Goal: Complete application form: Complete application form

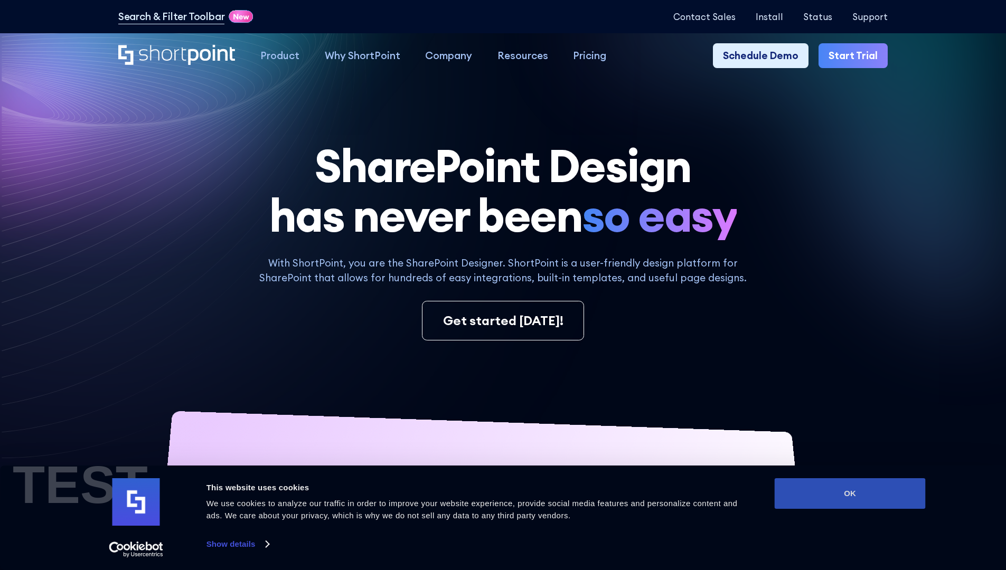
click at [850, 494] on button "OK" at bounding box center [850, 494] width 151 height 31
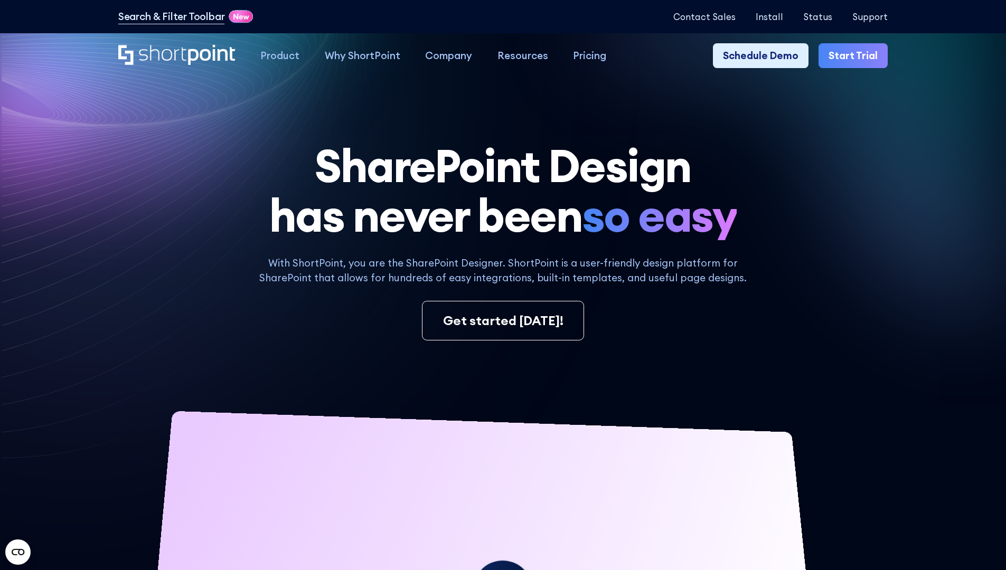
click at [857, 56] on link "Start Trial" at bounding box center [853, 55] width 69 height 25
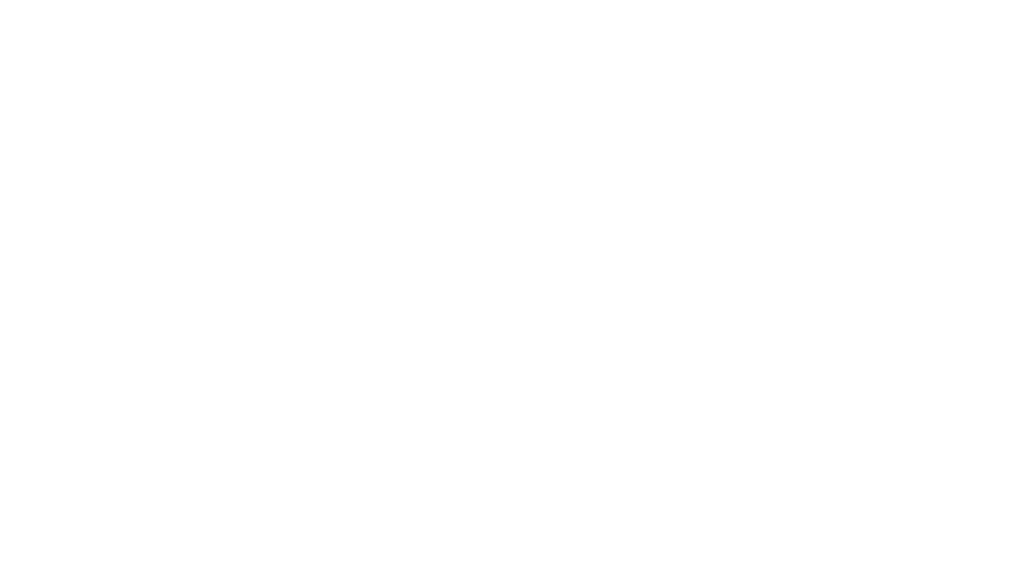
type input "Berkuskv"
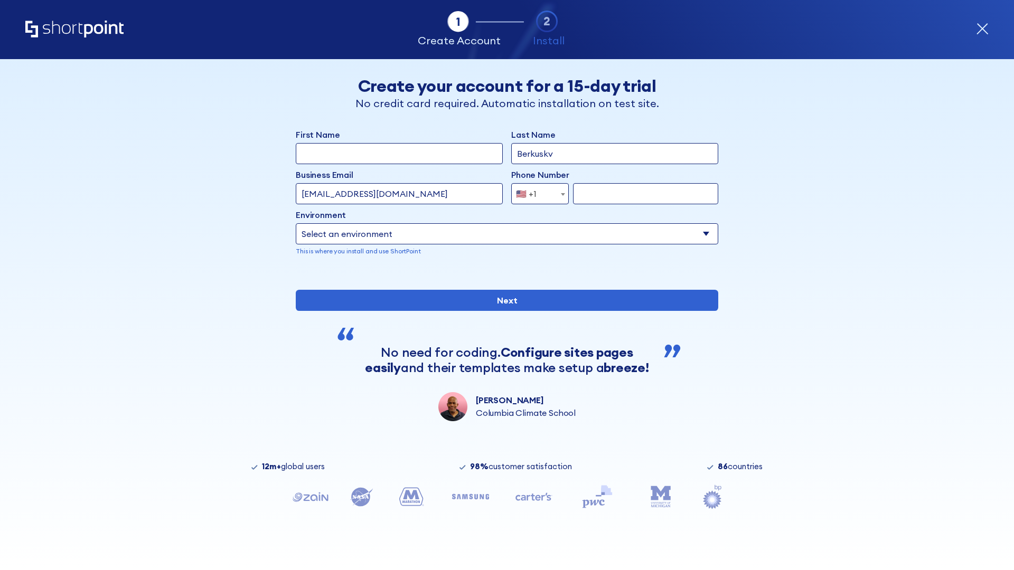
type input "[EMAIL_ADDRESS][DOMAIN_NAME]"
type input "2125556789"
select select "Microsoft 365"
type input "2125556789"
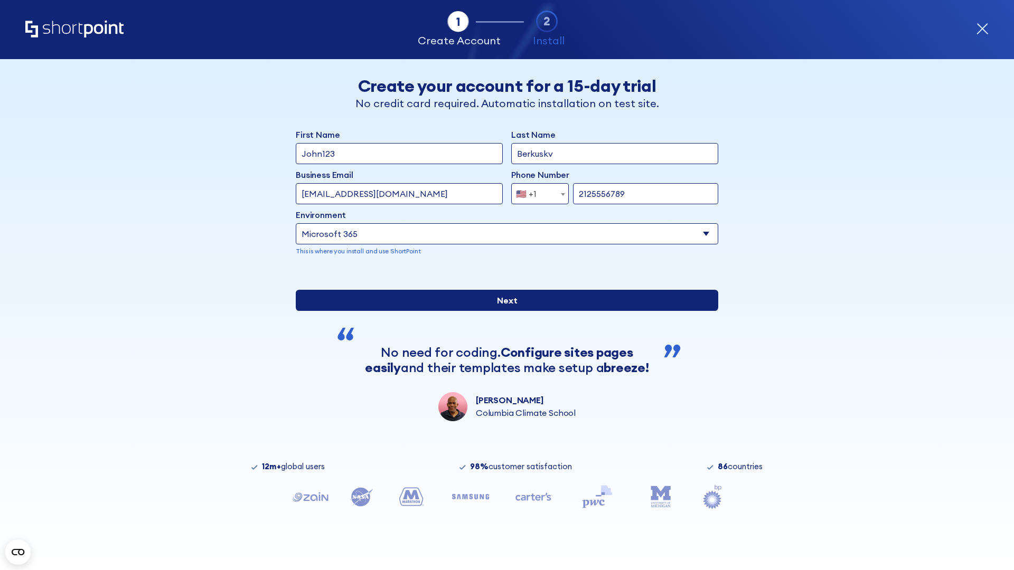
scroll to position [3, 0]
click at [503, 311] on input "Next" at bounding box center [507, 300] width 423 height 21
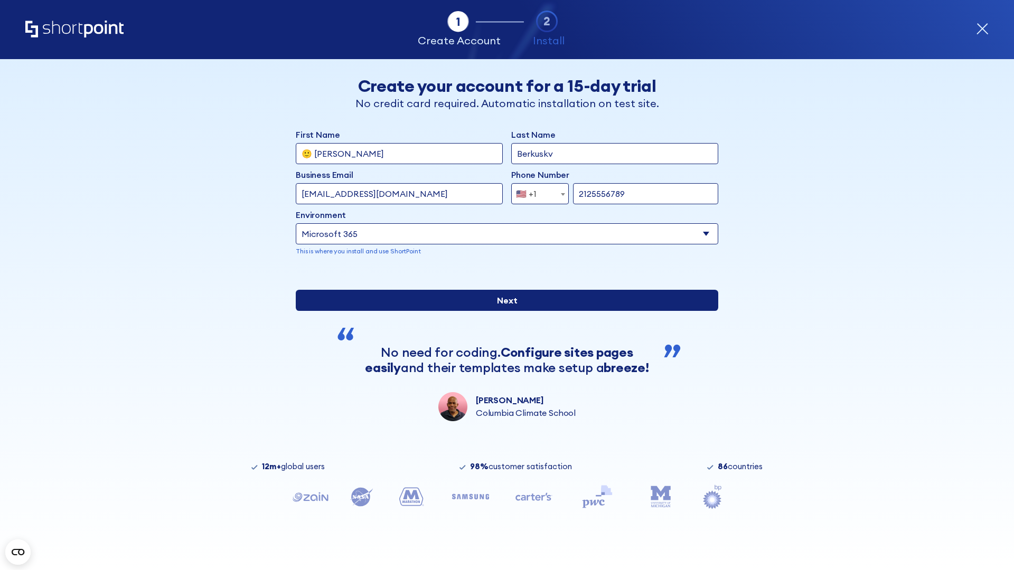
click at [503, 311] on input "Next" at bounding box center [507, 300] width 423 height 21
type input "Archebald"
click at [503, 311] on input "Next" at bounding box center [507, 300] width 423 height 21
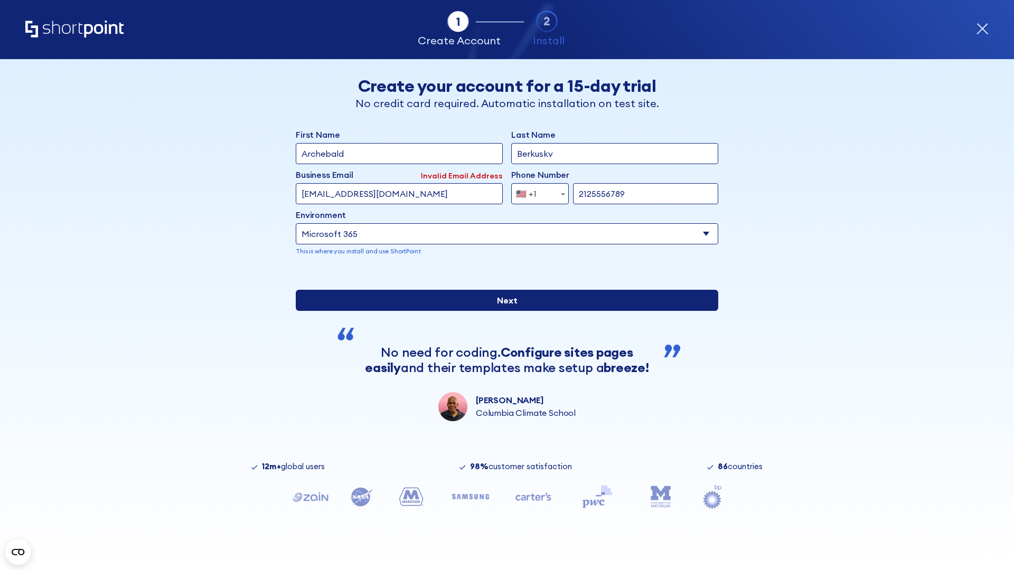
click at [503, 311] on input "Next" at bounding box center [507, 300] width 423 height 21
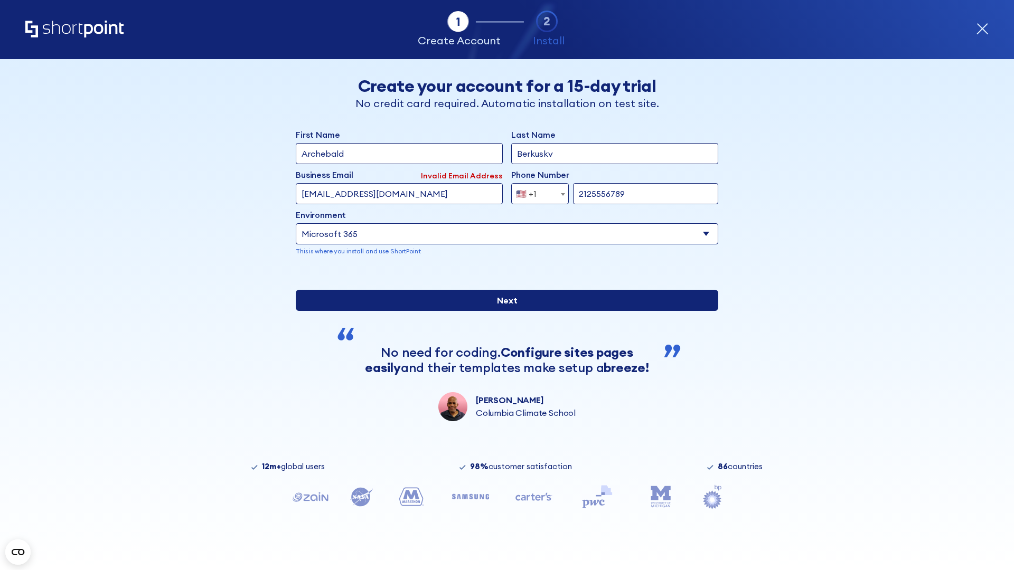
click at [503, 311] on input "Next" at bounding box center [507, 300] width 423 height 21
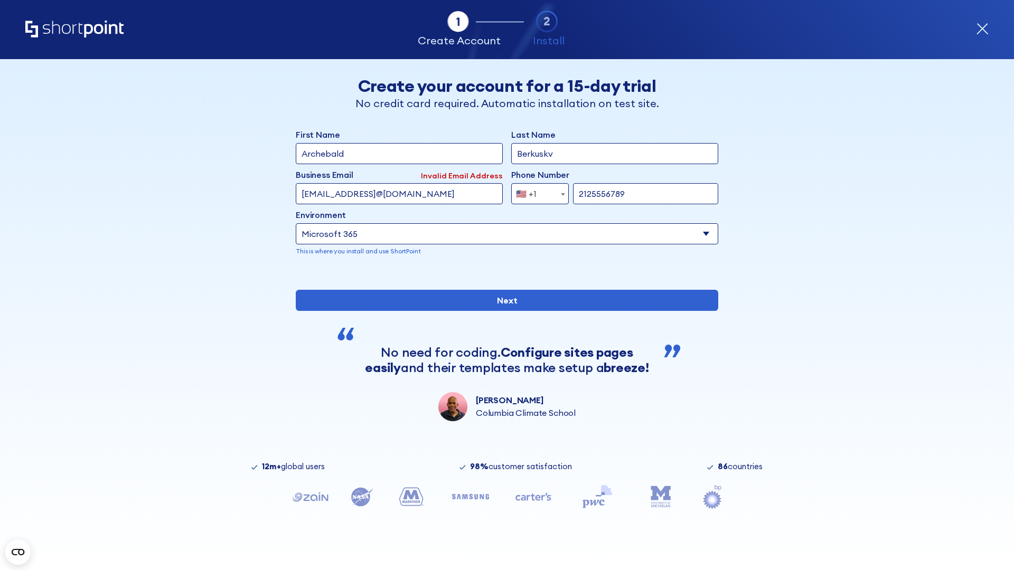
type input "testEmail@protonmail.comtest@shortpoint.com"
click at [536, 191] on span "🇺🇸 +1" at bounding box center [529, 193] width 35 height 21
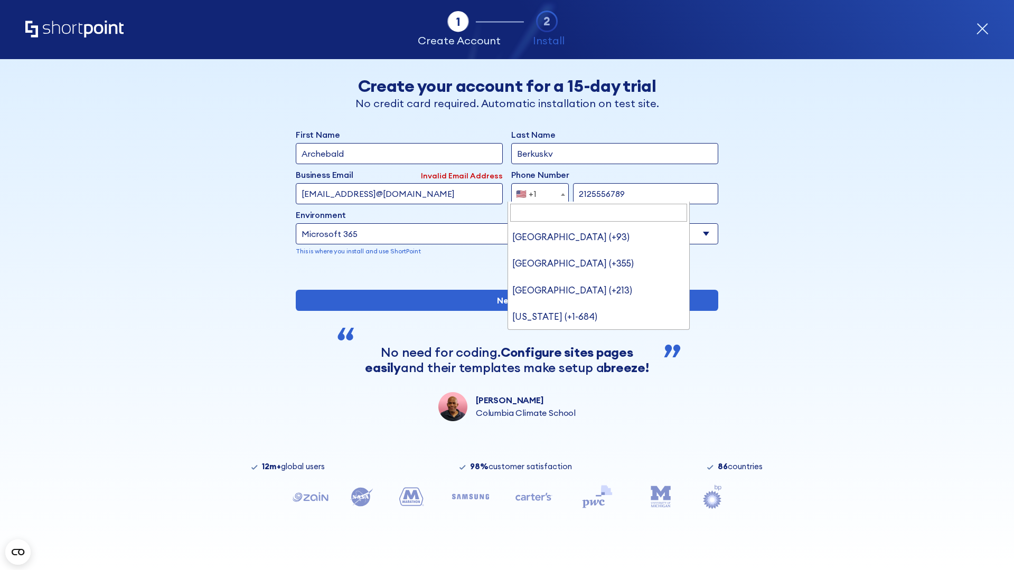
type input "[GEOGRAPHIC_DATA] (+966)"
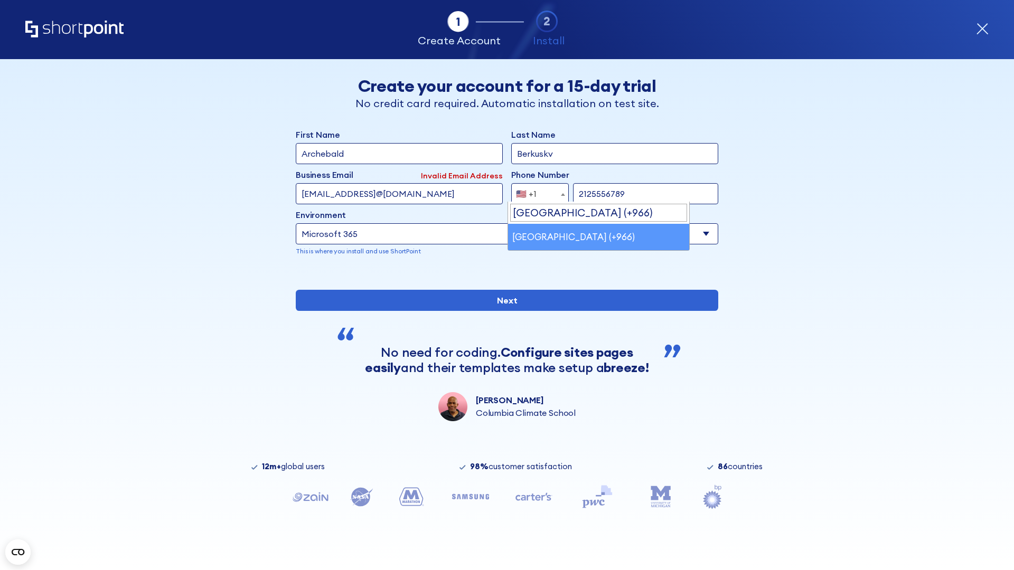
select select "+966"
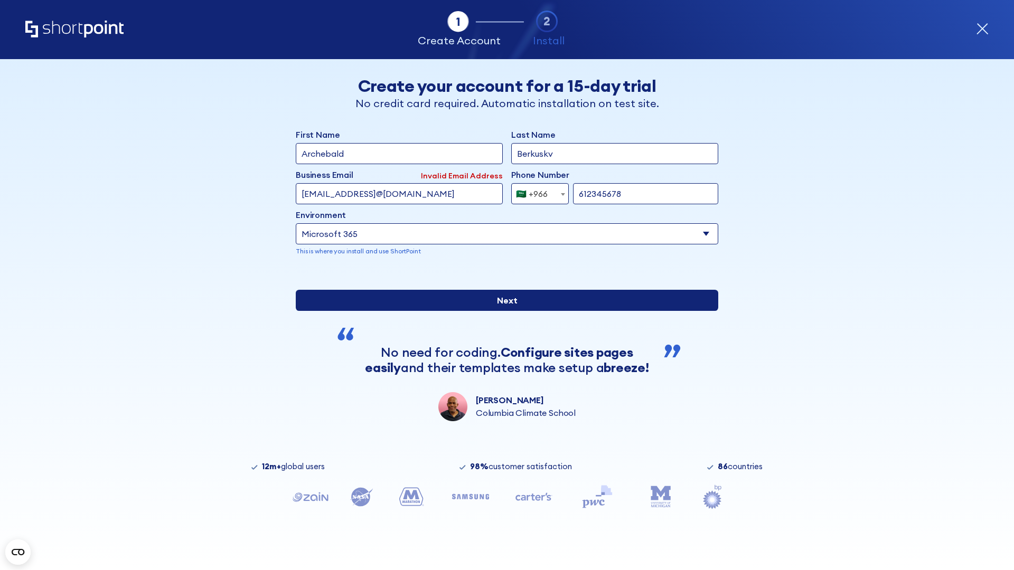
type input "612345678"
click at [503, 311] on input "Next" at bounding box center [507, 300] width 423 height 21
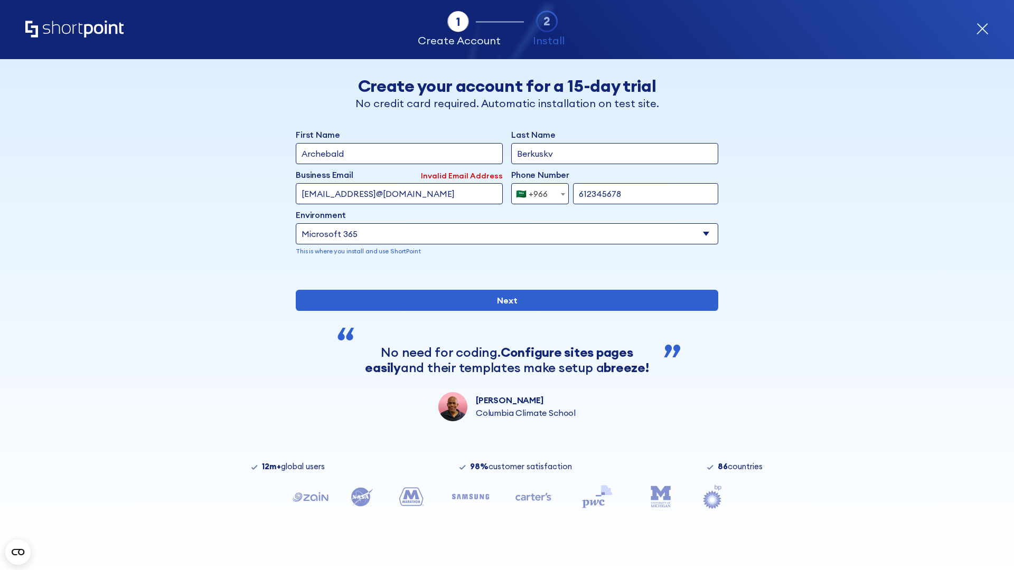
click at [536, 191] on div "🇸🇦 +966" at bounding box center [532, 193] width 32 height 21
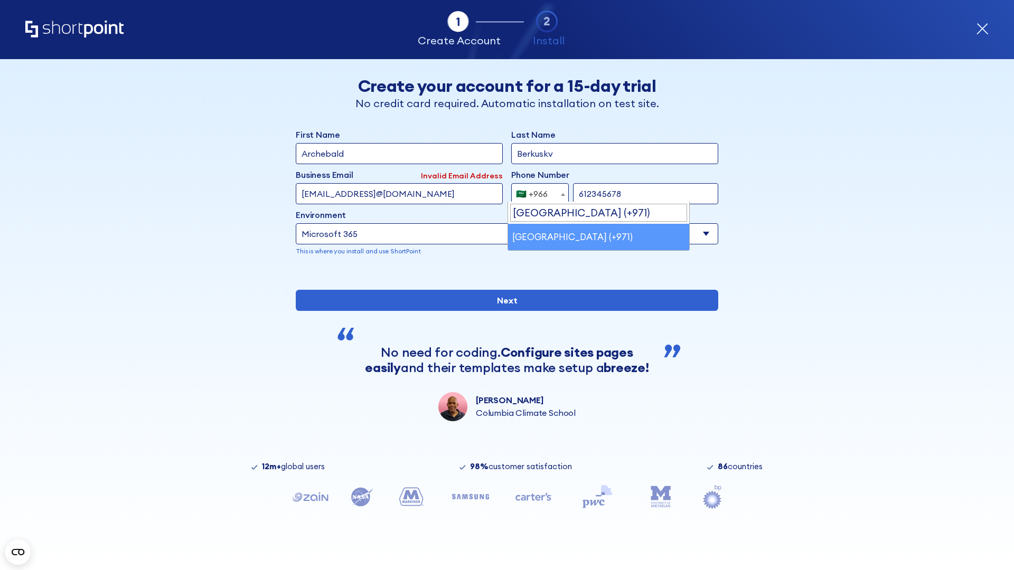
select select "+971"
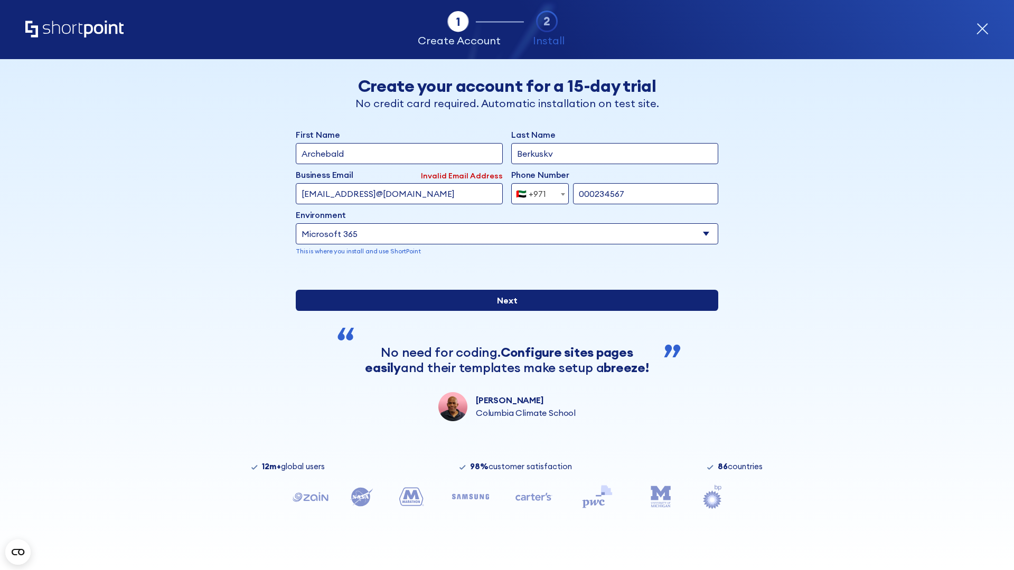
type input "000234567"
click at [503, 311] on input "Next" at bounding box center [507, 300] width 423 height 21
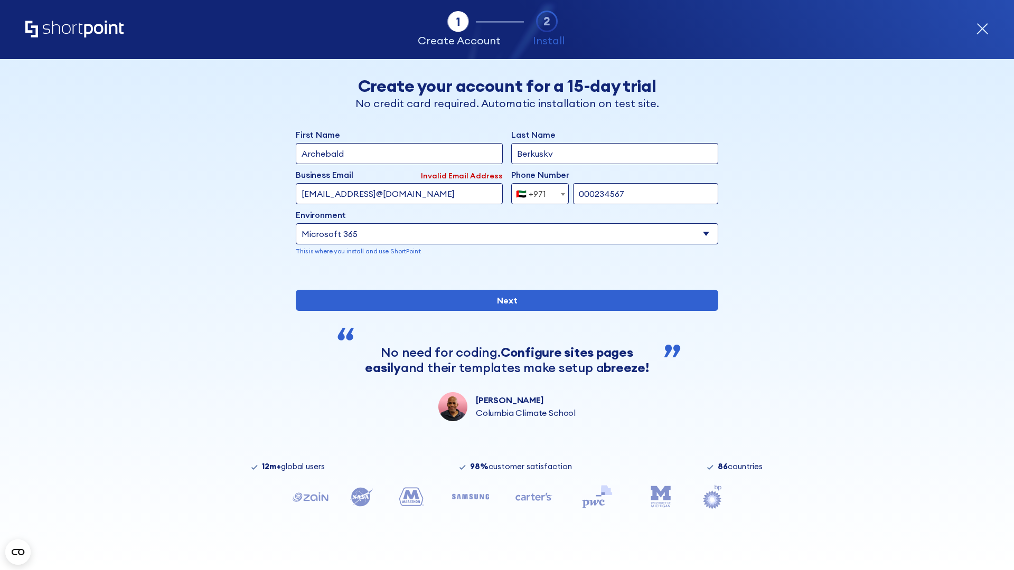
click at [536, 191] on div "🇦🇪 +971" at bounding box center [531, 193] width 30 height 21
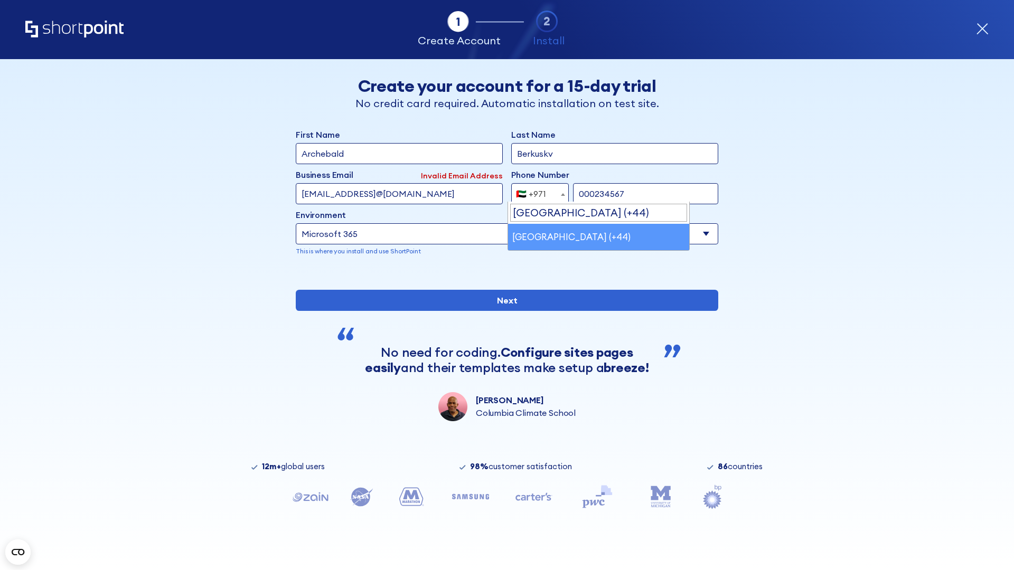
select select "+44"
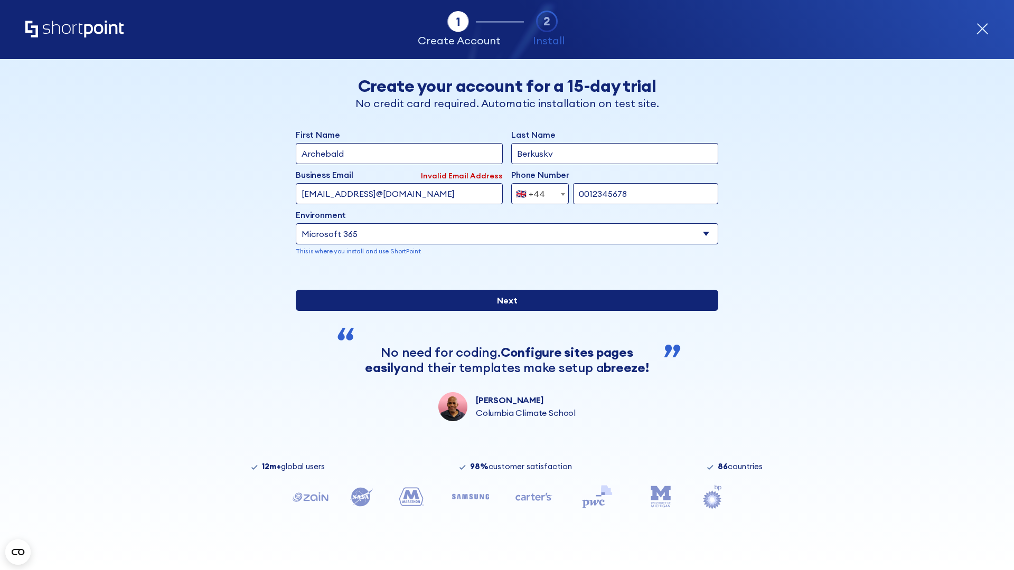
type input "0012345678"
click at [503, 311] on input "Next" at bounding box center [507, 300] width 423 height 21
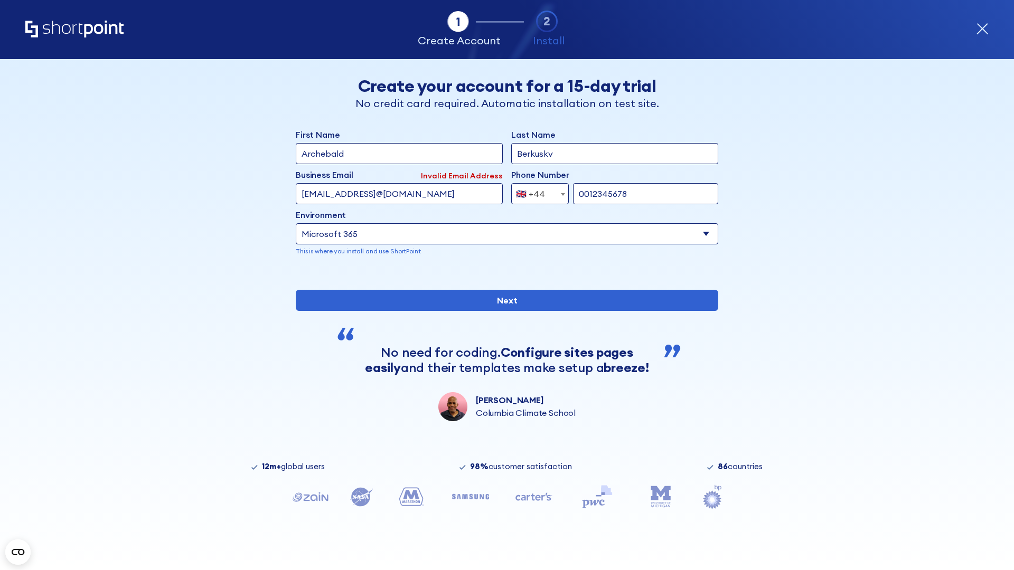
click at [536, 191] on div "🇬🇧 +44" at bounding box center [530, 193] width 29 height 21
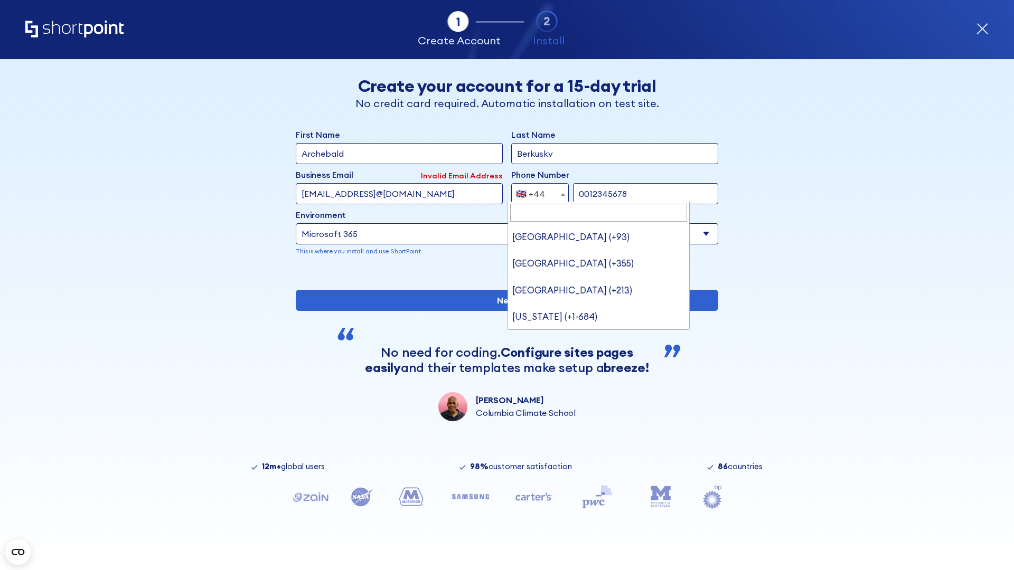
type input "Ukraine (+380)"
select select "+380"
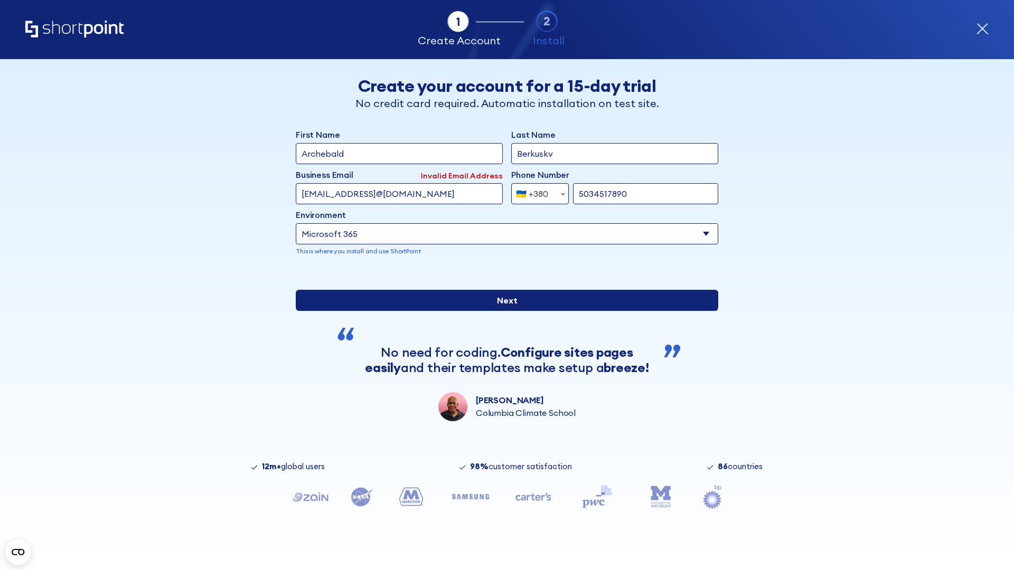
type input "5034517890"
click at [503, 311] on input "Next" at bounding box center [507, 300] width 423 height 21
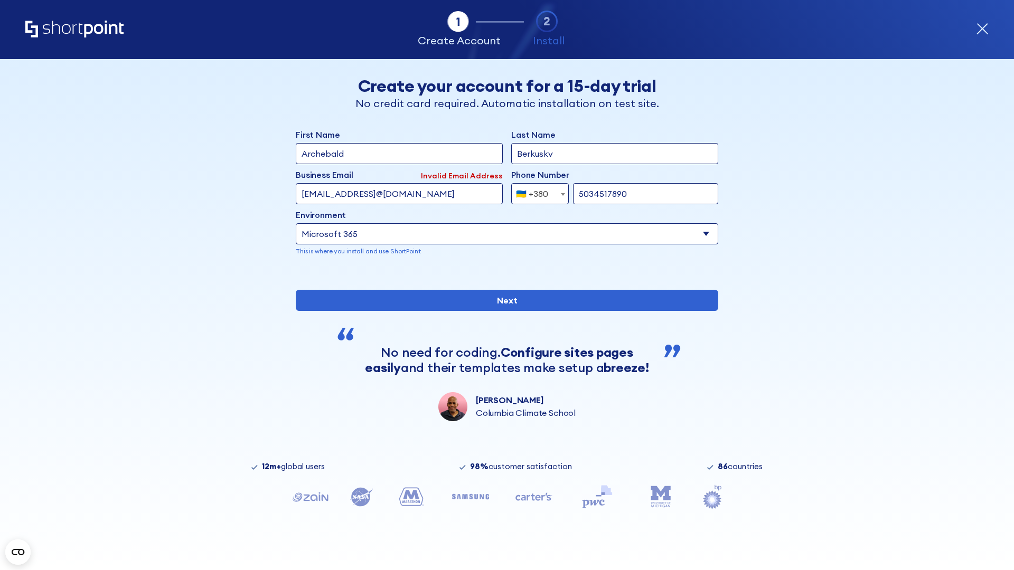
click at [536, 191] on div "🇺🇦 +380" at bounding box center [532, 193] width 32 height 21
select select "+1"
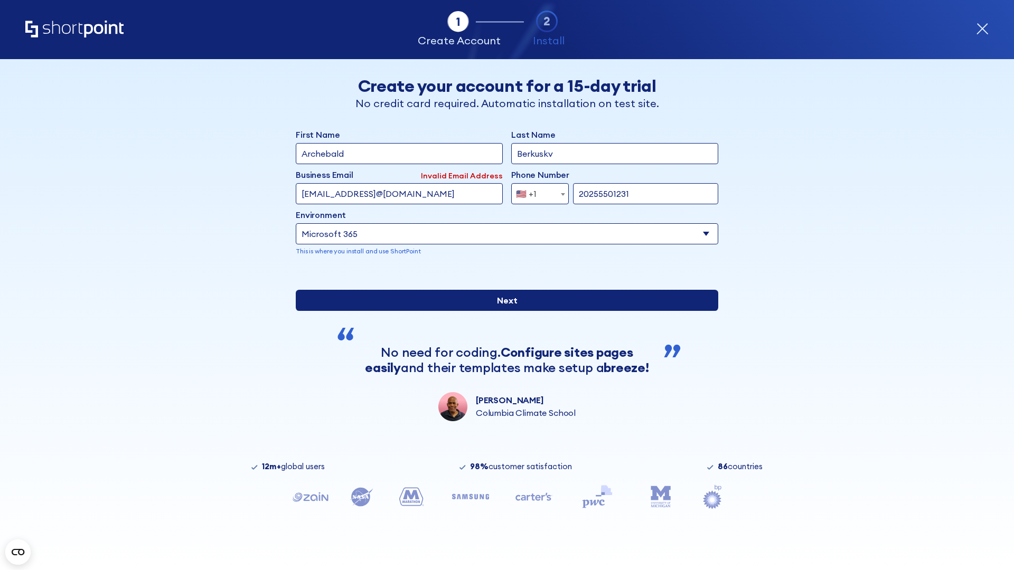
type input "20255501231"
click at [503, 311] on input "Next" at bounding box center [507, 300] width 423 height 21
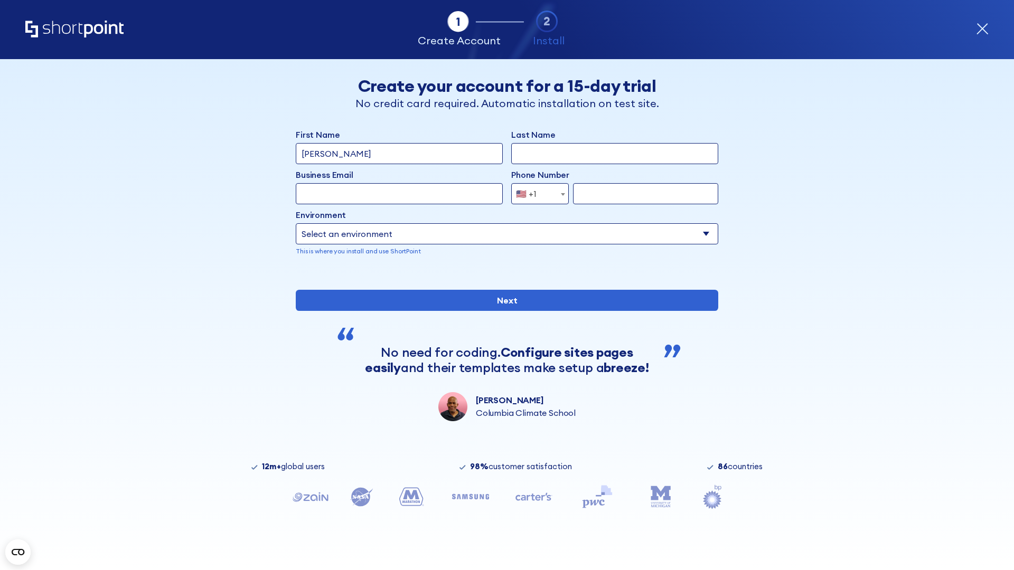
type input "[PERSON_NAME]"
type input "Berkuskv"
type input "john@company.com"
click at [536, 194] on span "🇺🇸 +1" at bounding box center [529, 193] width 35 height 21
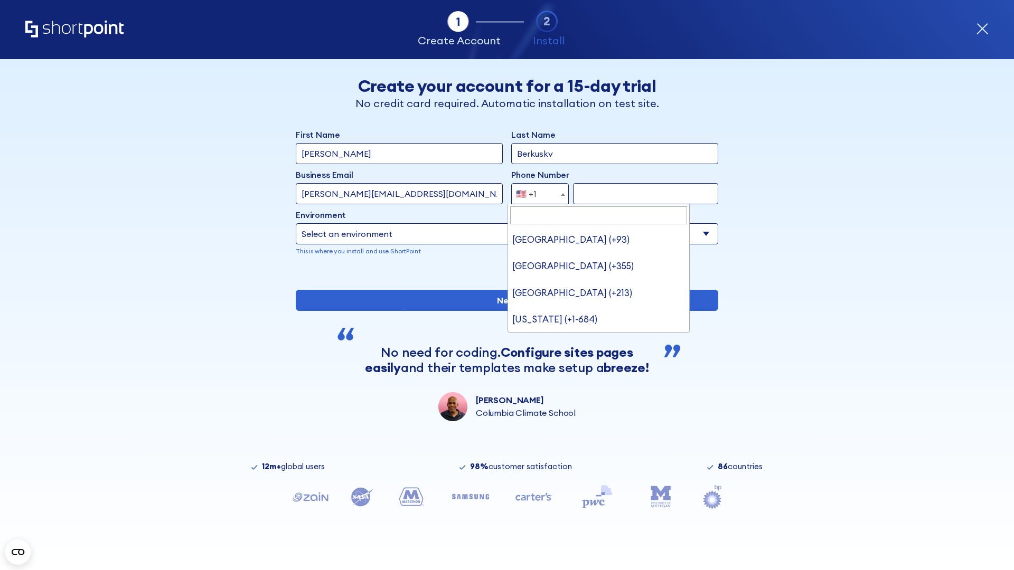
type input "Saudi Arabia (+966)"
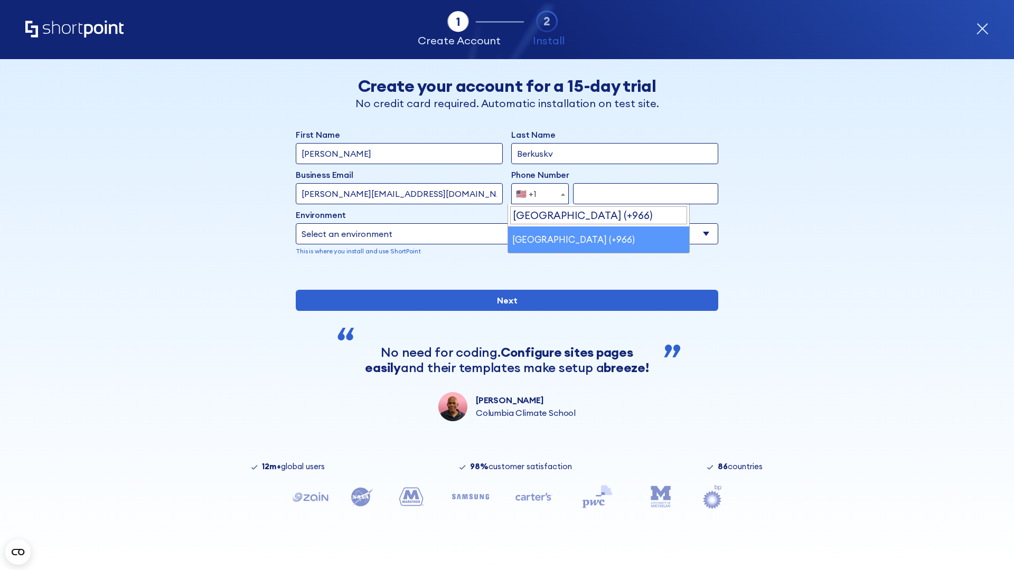
select select "+966"
type input "512345678"
select select "Microsoft 365"
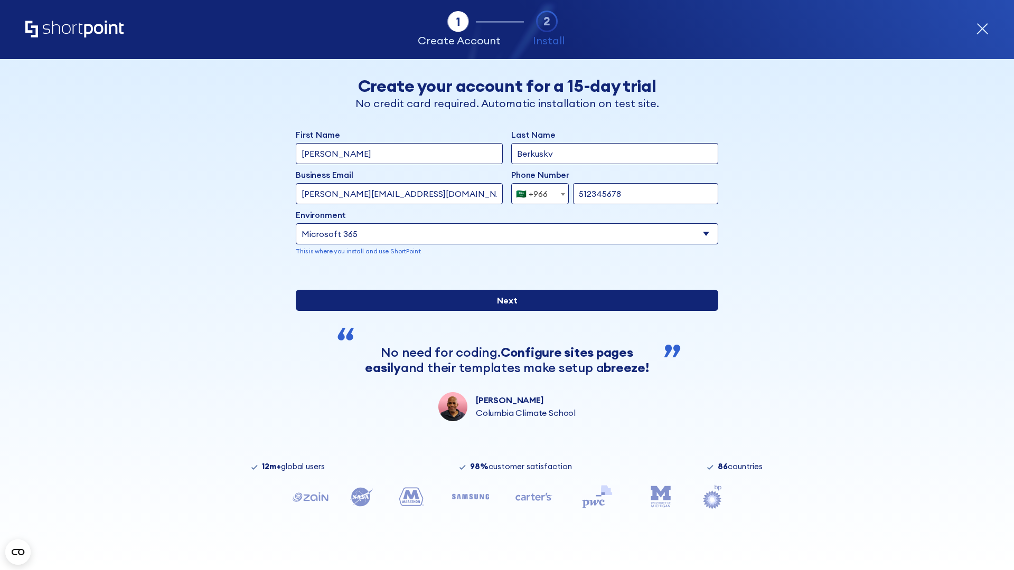
type input "512345678"
click at [503, 311] on input "Next" at bounding box center [507, 300] width 423 height 21
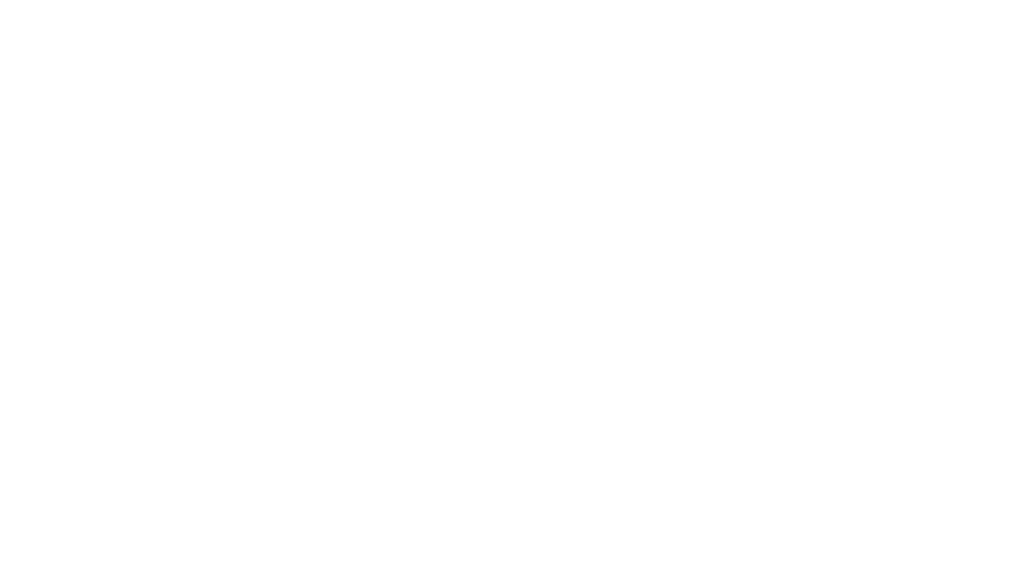
select select "+966"
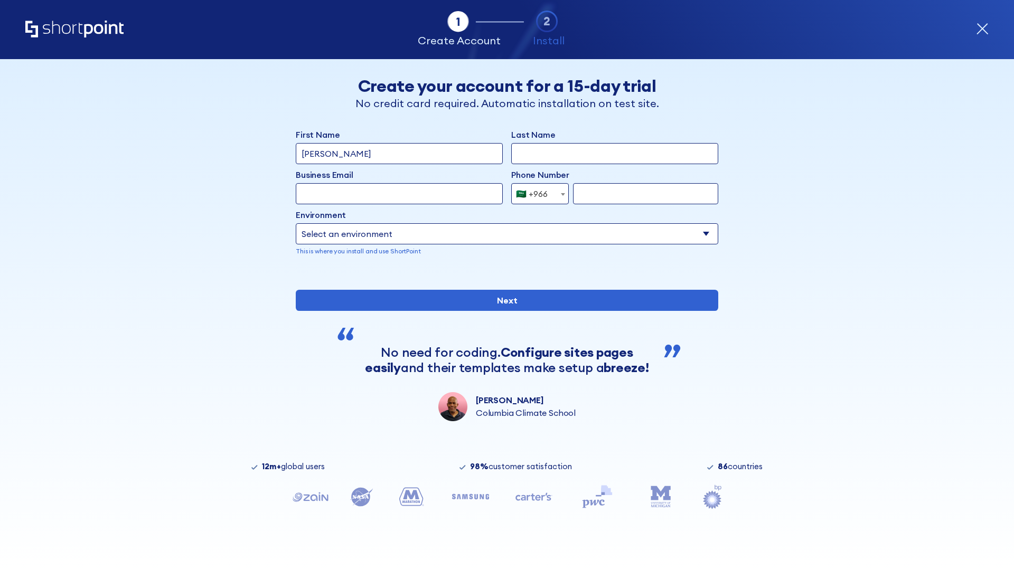
type input "D'Souza"
type input "Berkuskv"
type input "hr@mybusiness.org"
click at [536, 194] on div "🇸🇦 +966" at bounding box center [532, 193] width 32 height 21
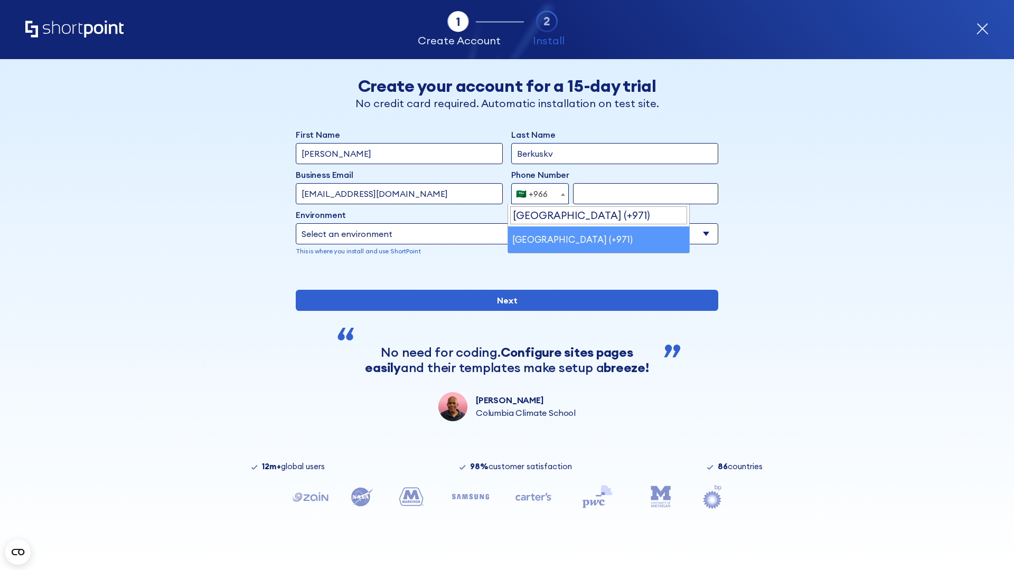
select select "+971"
type input "501234567"
select select "Microsoft 365"
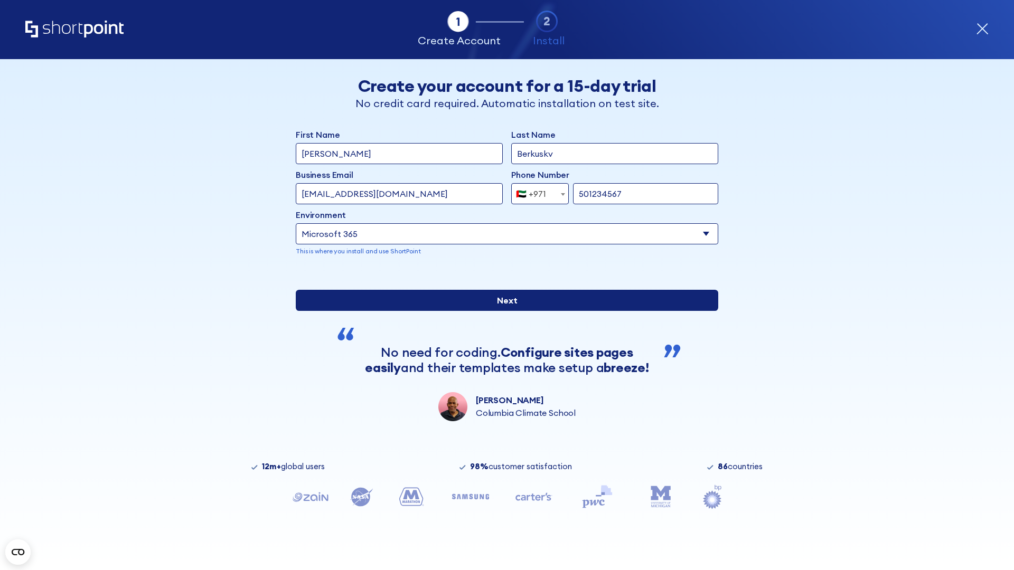
type input "501234567"
click at [503, 311] on input "Next" at bounding box center [507, 300] width 423 height 21
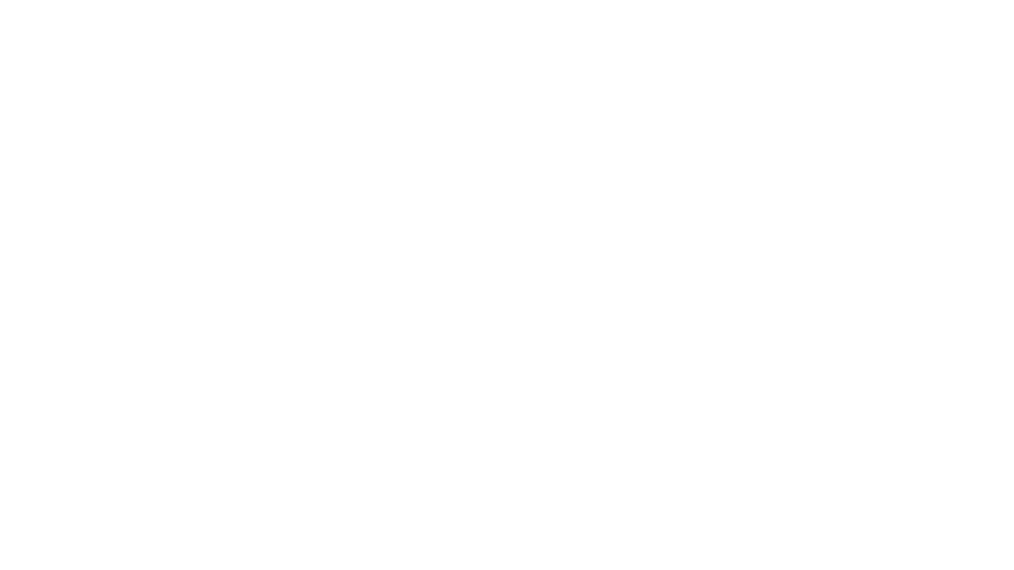
select select "+971"
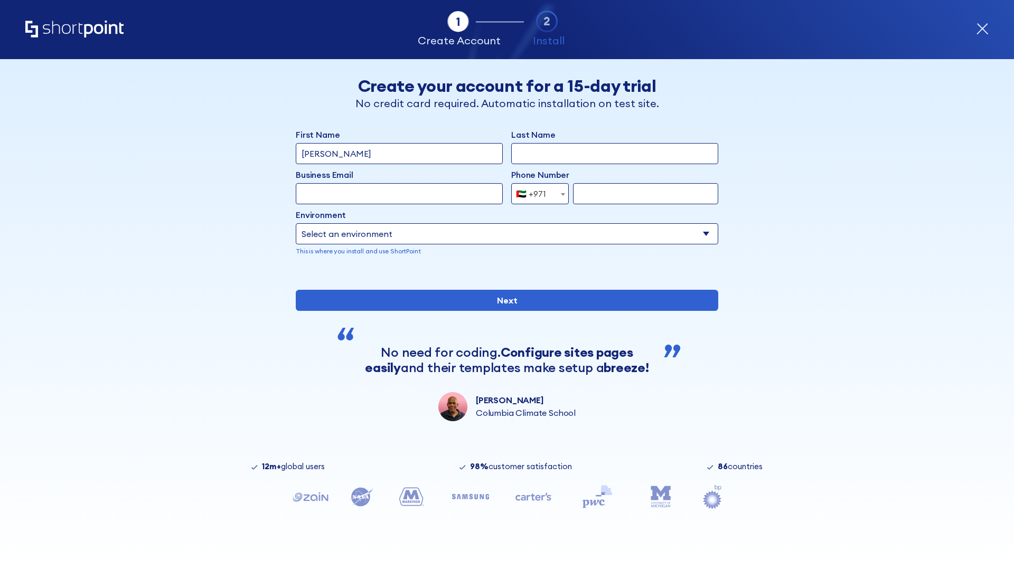
type input "[PERSON_NAME]"
type input "Berkuskv"
type input "[EMAIL_ADDRESS][DOMAIN_NAME]"
click at [536, 194] on div "🇦🇪 +971" at bounding box center [531, 193] width 30 height 21
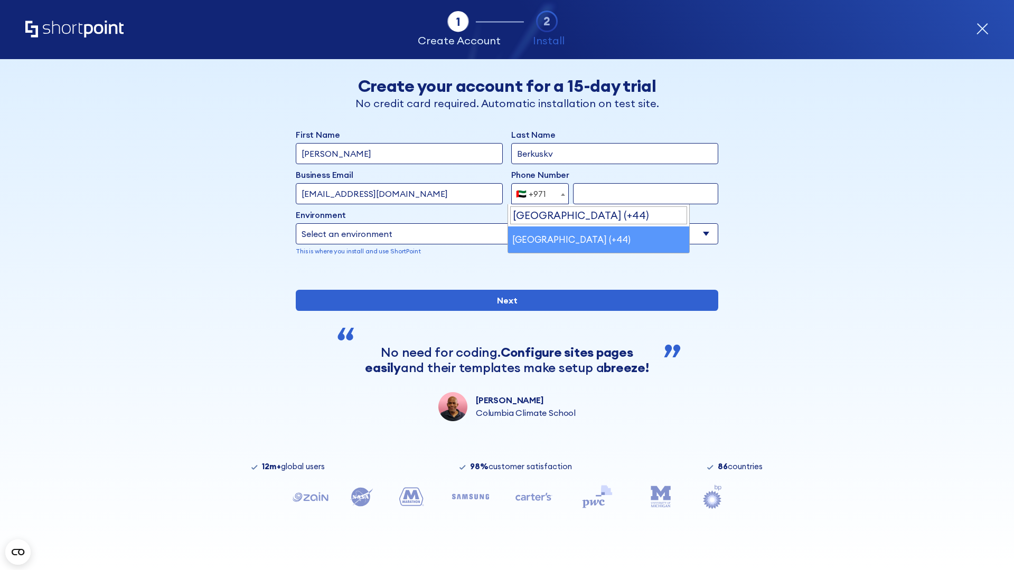
select select "+44"
type input "7912345678"
select select "Microsoft 365"
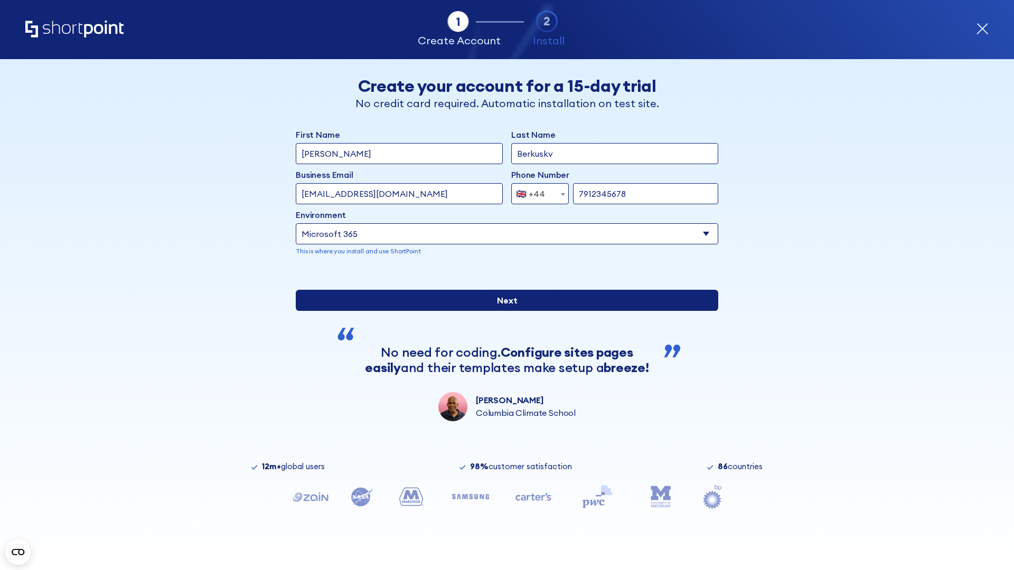
type input "7912345678"
click at [503, 311] on input "Next" at bounding box center [507, 300] width 423 height 21
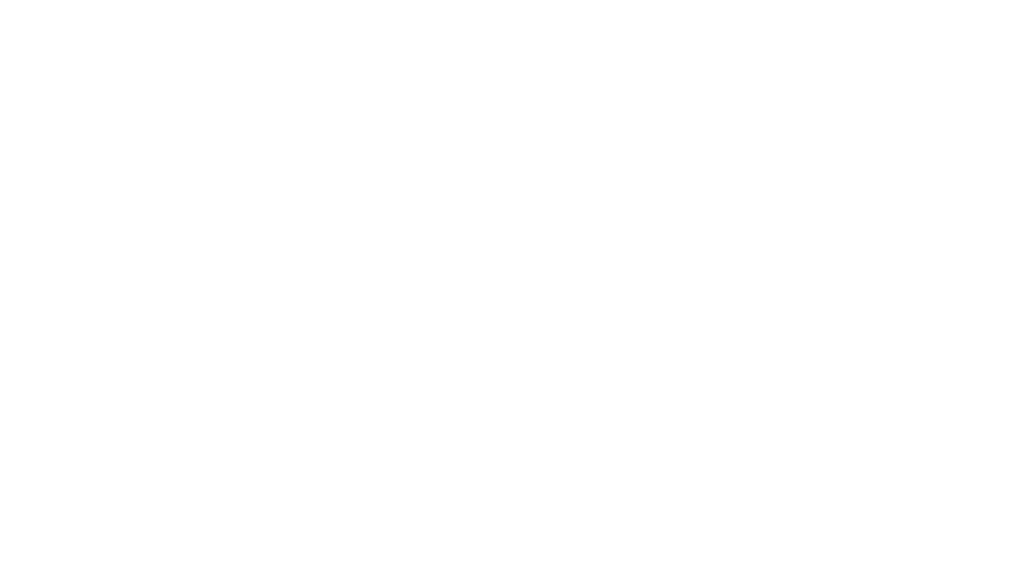
select select "+44"
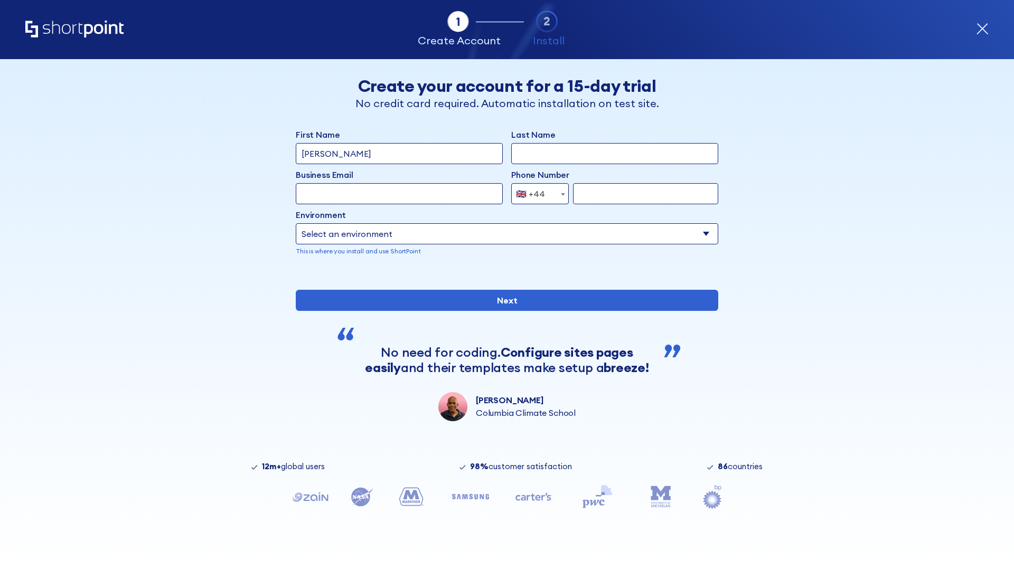
type input "[PERSON_NAME]"
type input "Berkuskv"
type input "[EMAIL_ADDRESS][DOMAIN_NAME]"
click at [536, 194] on div "🇬🇧 +44" at bounding box center [530, 193] width 29 height 21
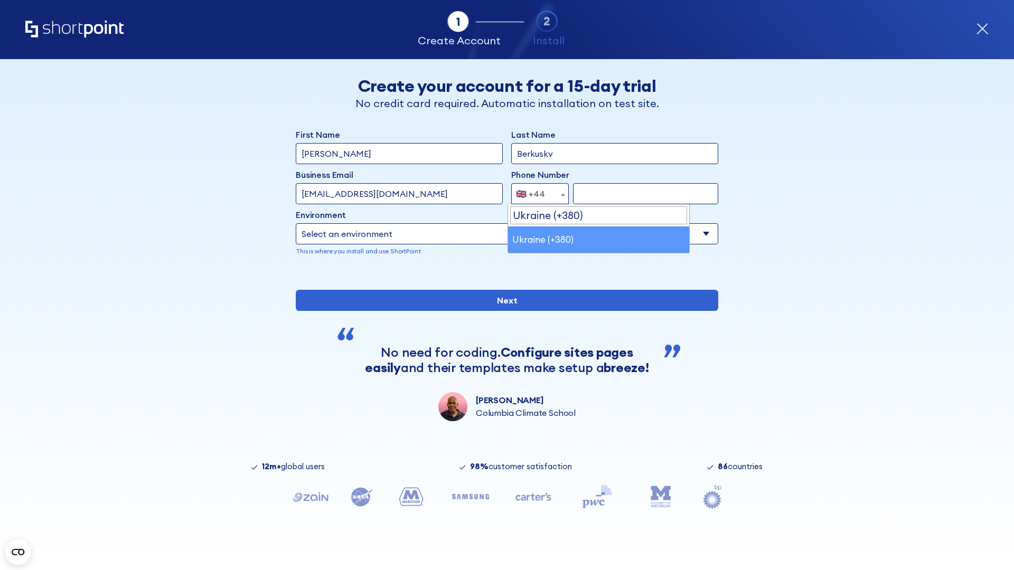
select select "+380"
type input "663451789"
select select "Microsoft 365"
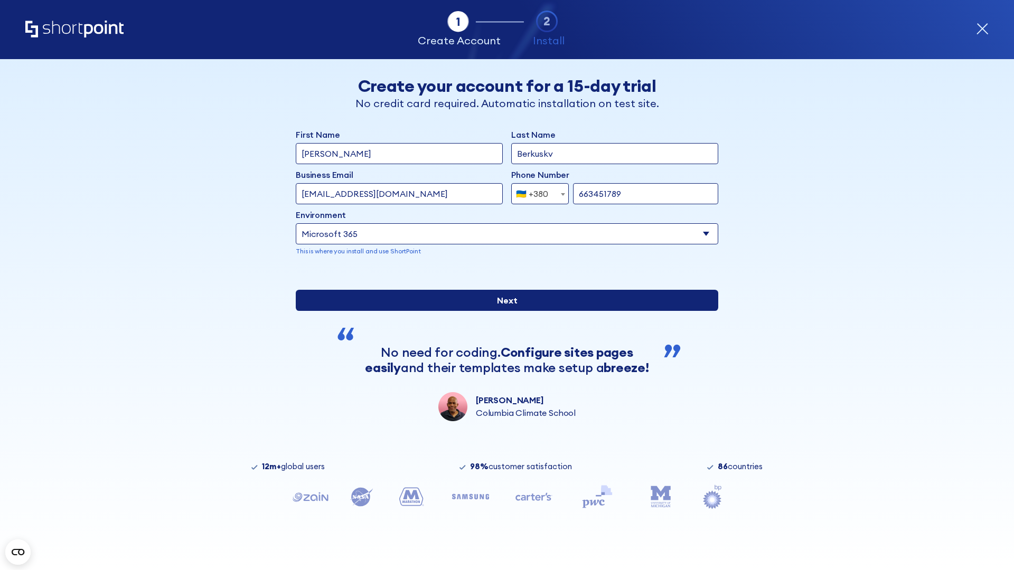
type input "663451789"
click at [503, 311] on input "Next" at bounding box center [507, 300] width 423 height 21
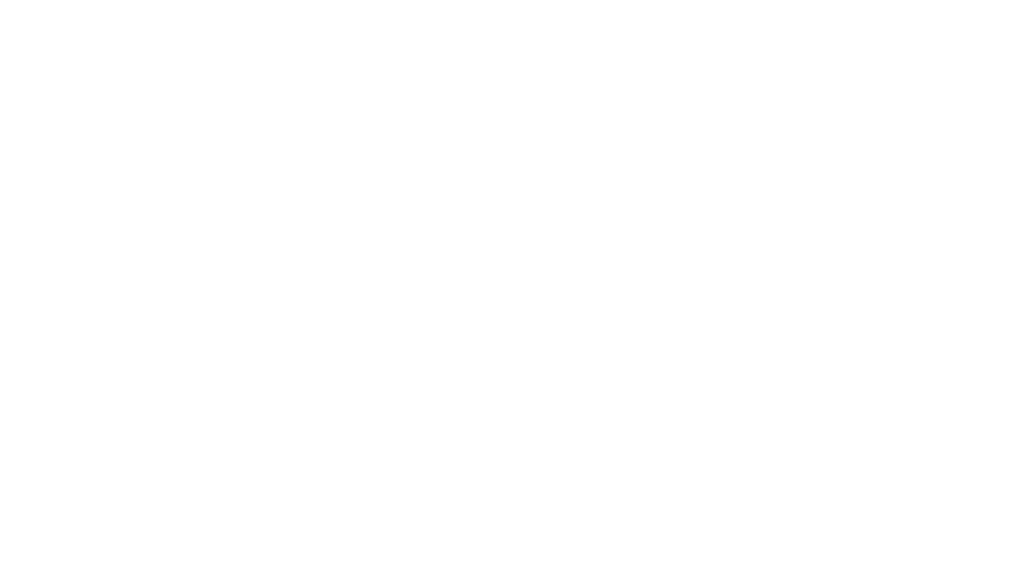
select select "+380"
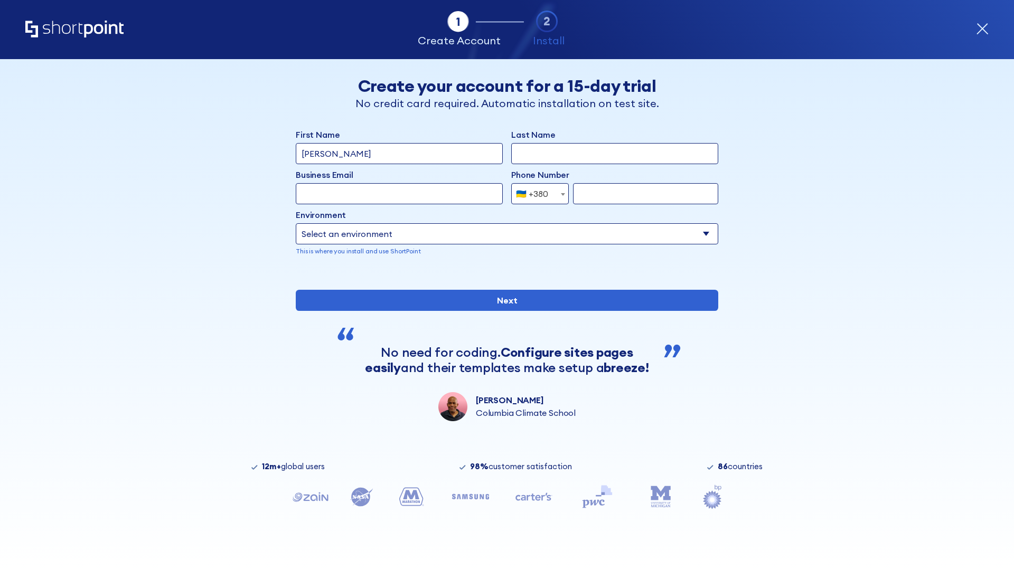
type input "[PERSON_NAME]"
type input "Berkuskv"
type input "[EMAIL_ADDRESS][DOMAIN_NAME]"
click at [536, 194] on div "🇺🇦 +380" at bounding box center [532, 193] width 32 height 21
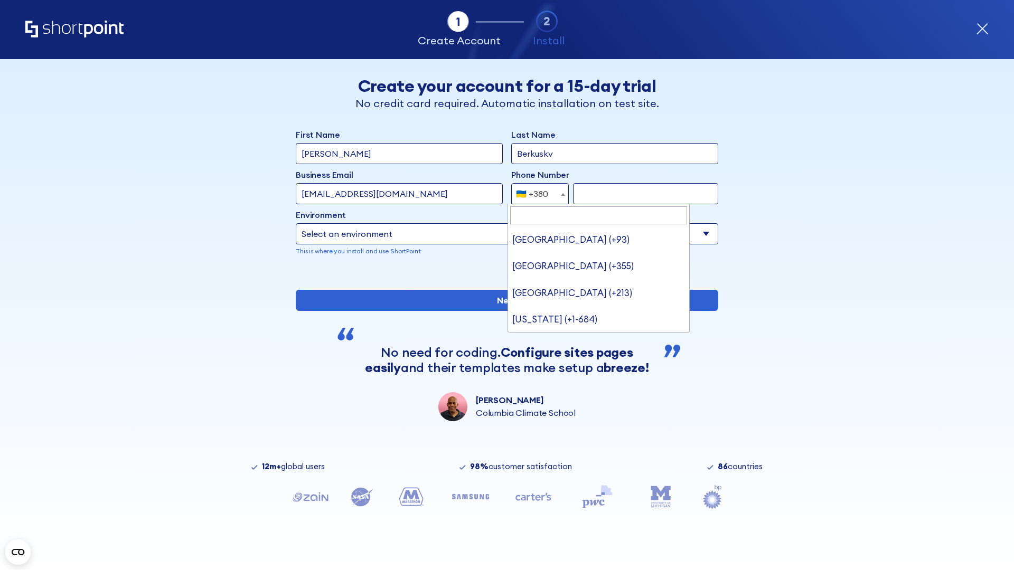
type input "United States (+1)"
select select "+1"
type input "2025550123"
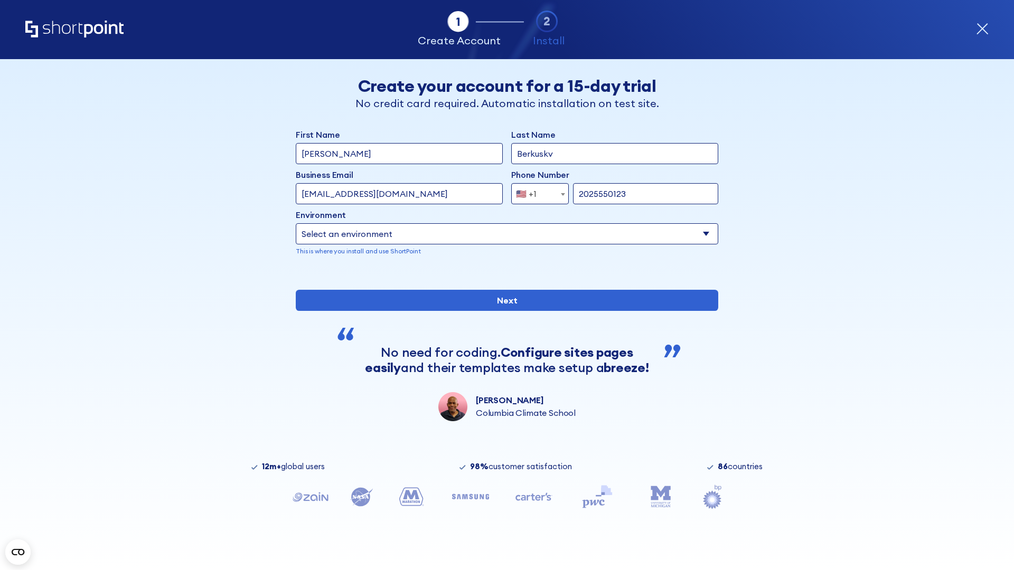
select select "Microsoft 365"
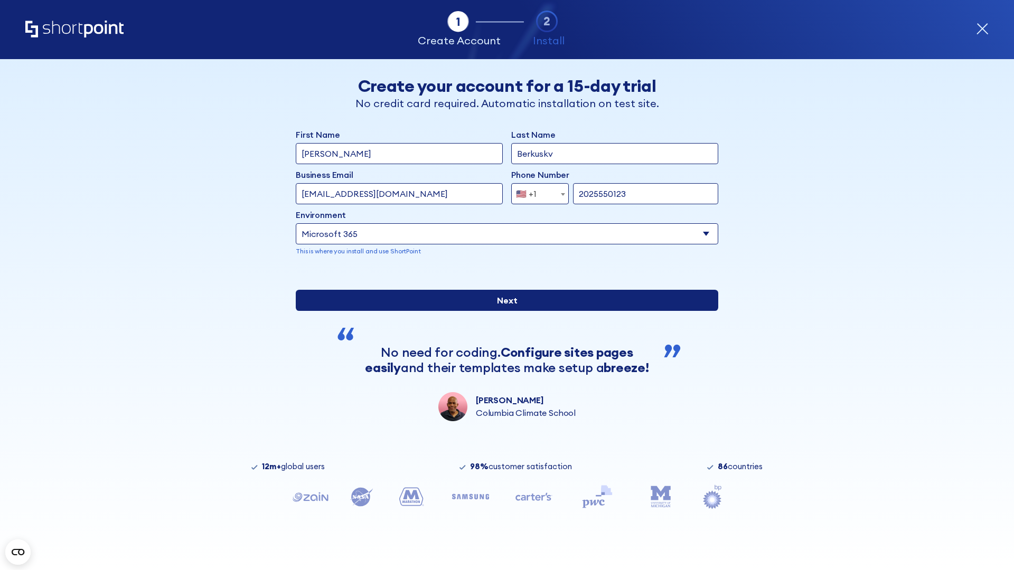
type input "2025550123"
click at [503, 311] on input "Next" at bounding box center [507, 300] width 423 height 21
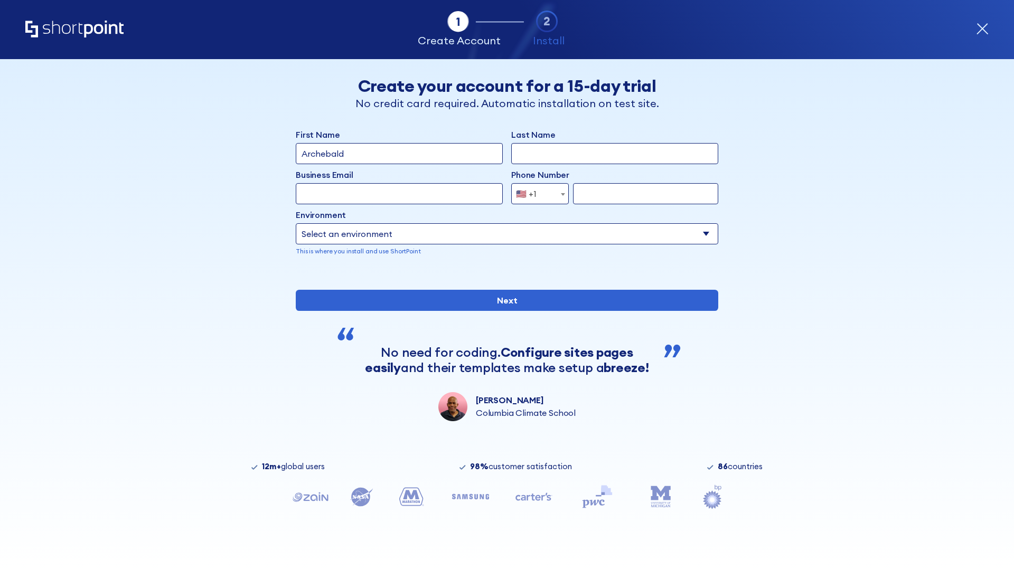
type input "Archebald"
type input "Berkuskv"
type input "[EMAIL_ADDRESS][DOMAIN_NAME]"
type input "2125556789"
select select "SharePoint 2019 (On-Premise)"
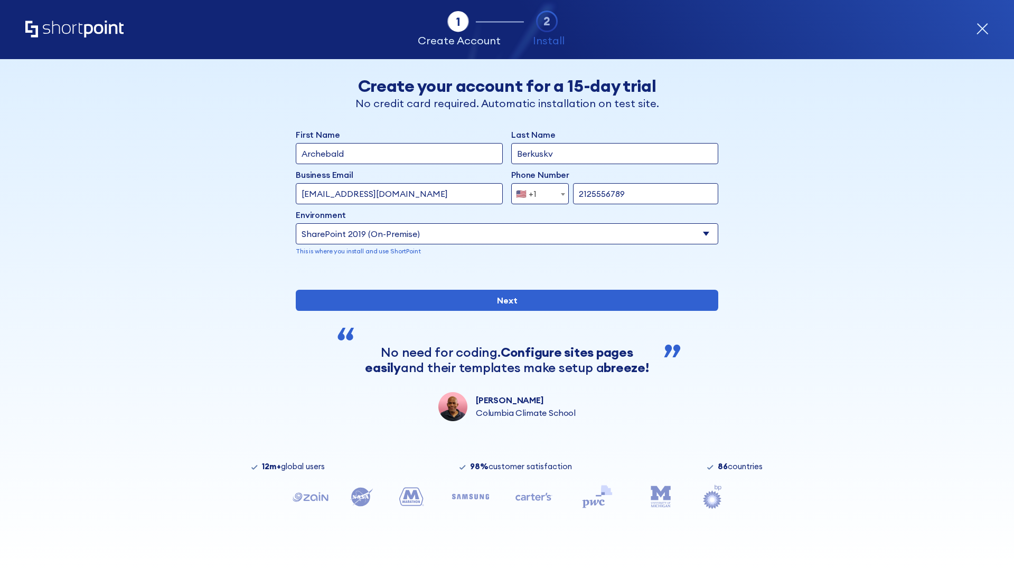
type input "2125556789"
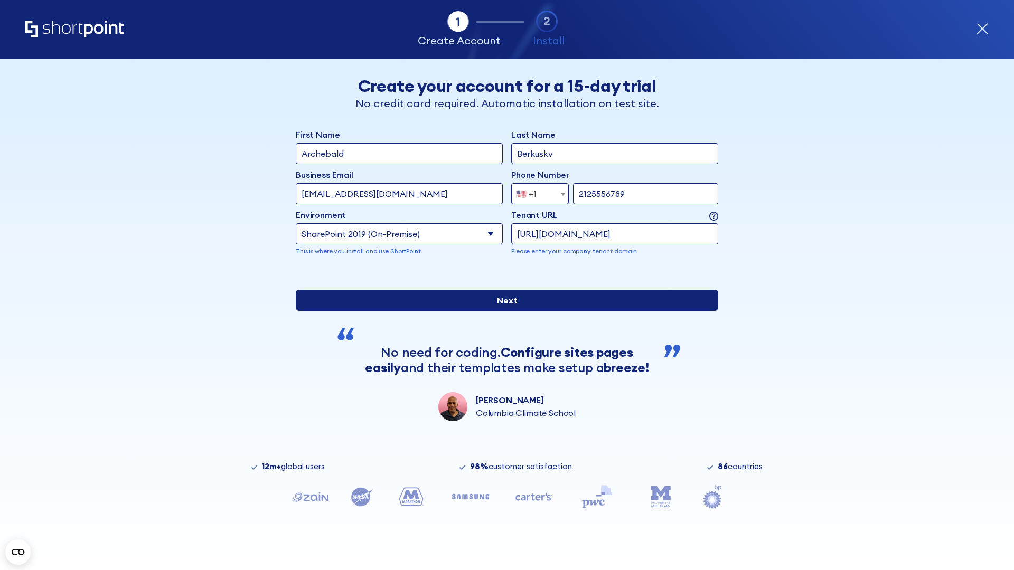
type input "[URL][DOMAIN_NAME]"
click at [503, 311] on input "Next" at bounding box center [507, 300] width 423 height 21
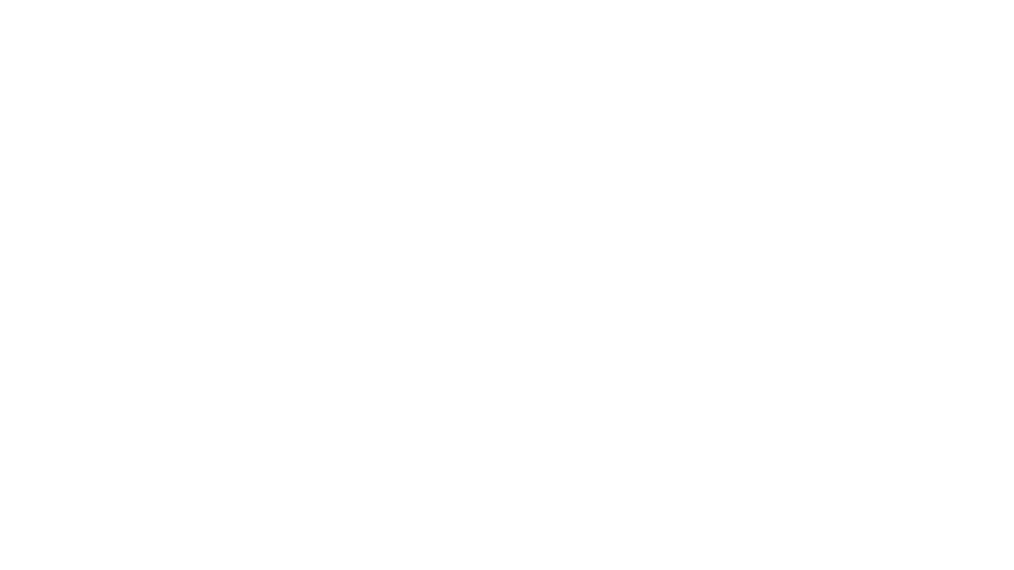
type input "Archebald"
type input "Berkuskv"
type input "[EMAIL_ADDRESS][DOMAIN_NAME]"
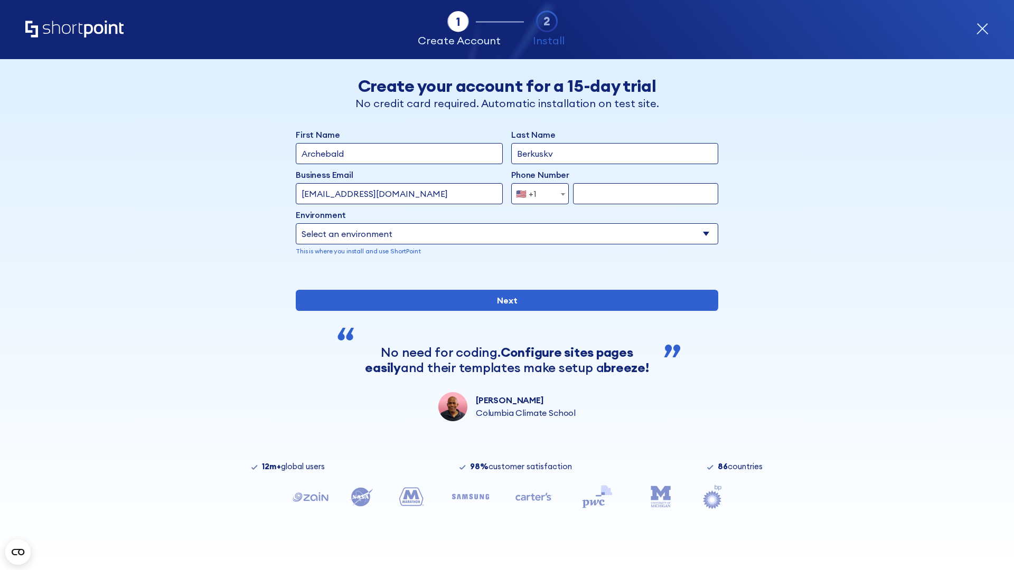
type input "2125556789"
select select "SharePoint 2019 (On-Premise)"
type input "2125556789"
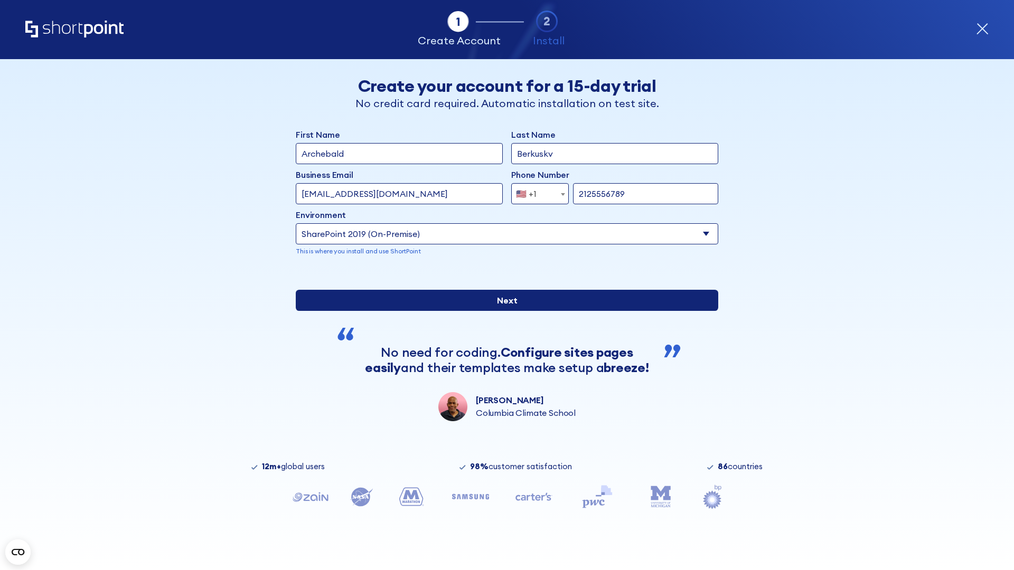
type input "[URL][DOMAIN_NAME][DOMAIN_NAME]"
click at [503, 311] on input "Next" at bounding box center [507, 300] width 423 height 21
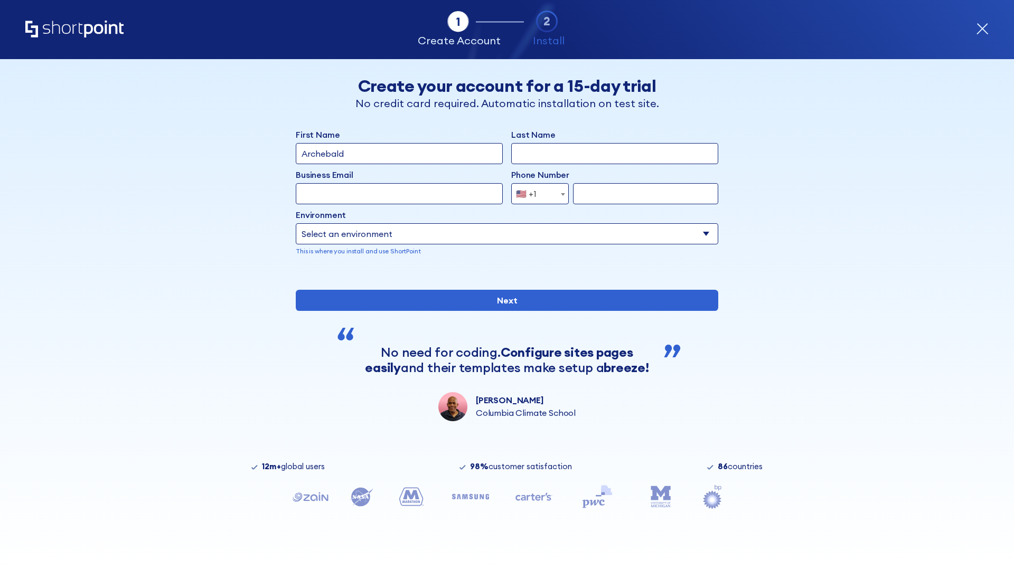
type input "Archebald"
type input "Berkuskv"
type input "[EMAIL_ADDRESS][DOMAIN_NAME]"
type input "2125556789"
select select "SharePoint 2019 (On-Premise)"
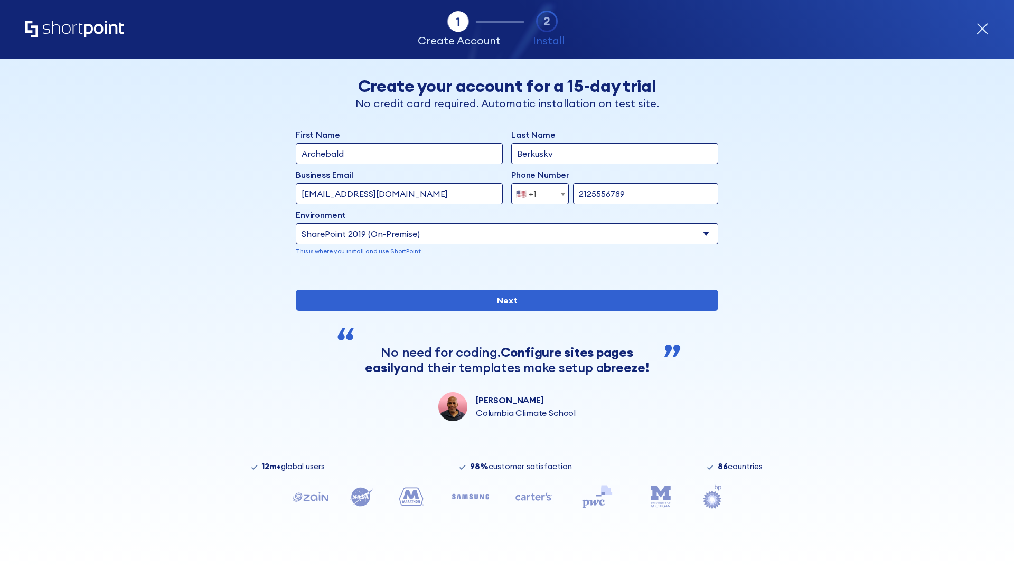
type input "2125556789"
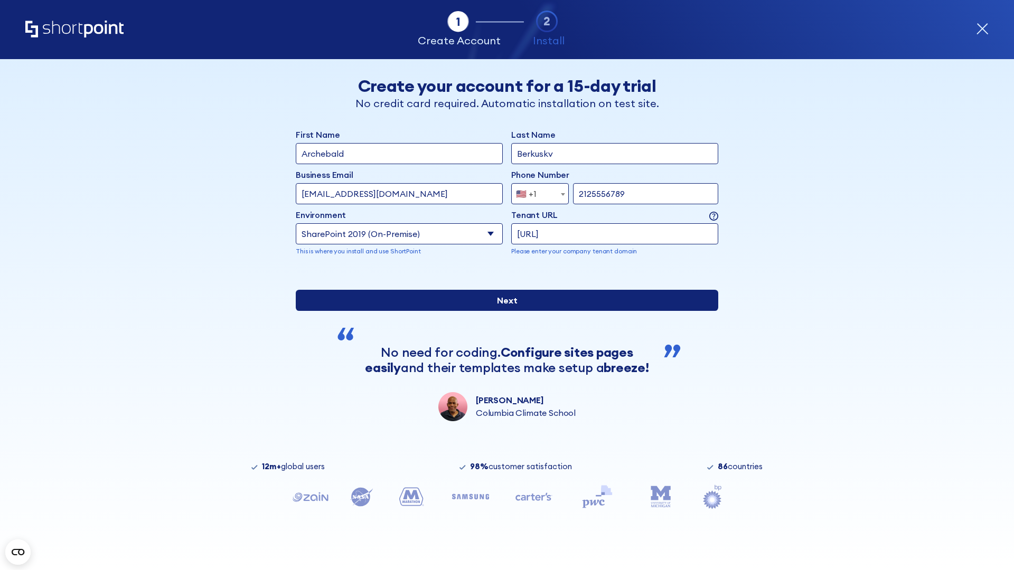
type input "ftp://site.sharepoint.dem"
click at [503, 365] on div "First Name Archebald Last Name Berkuskv Business Email Invalid Email Address [E…" at bounding box center [507, 274] width 423 height 293
click at [503, 311] on input "Next" at bounding box center [507, 300] width 423 height 21
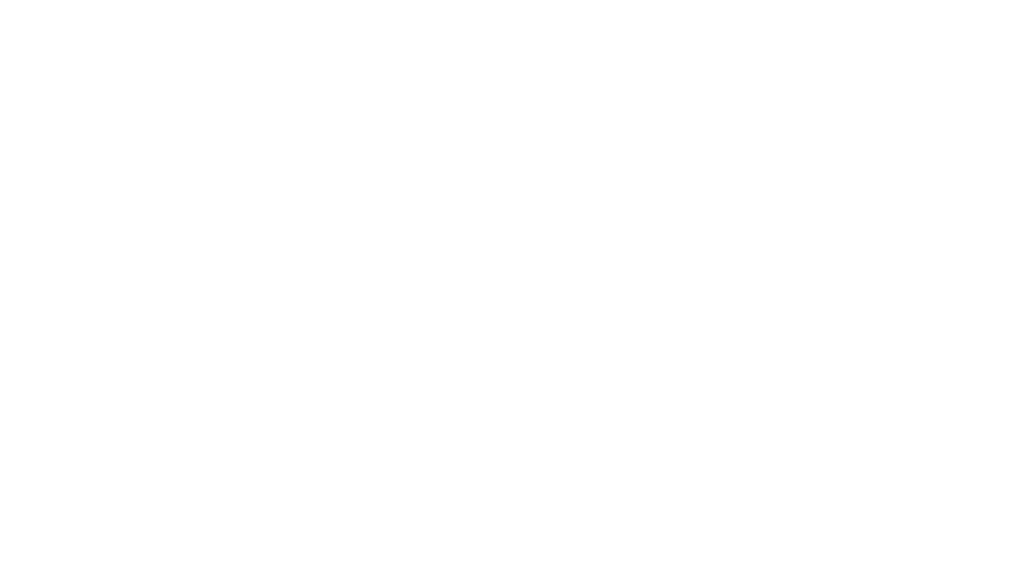
type input "Archebald"
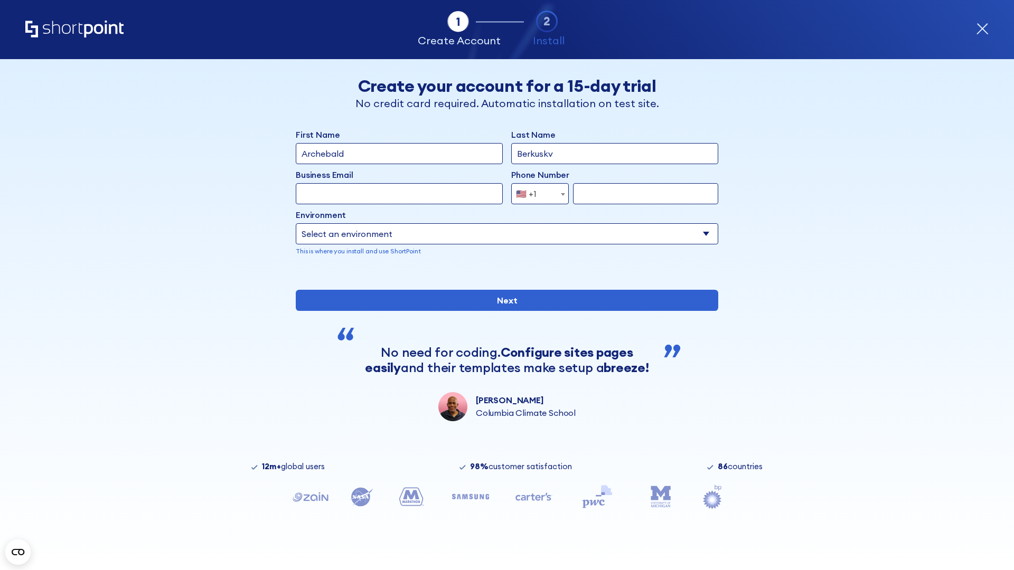
type input "Berkuskv"
type input "[EMAIL_ADDRESS][DOMAIN_NAME]"
type input "2125556789"
select select "SharePoint 2019 (On-Premise)"
type input "2125556789"
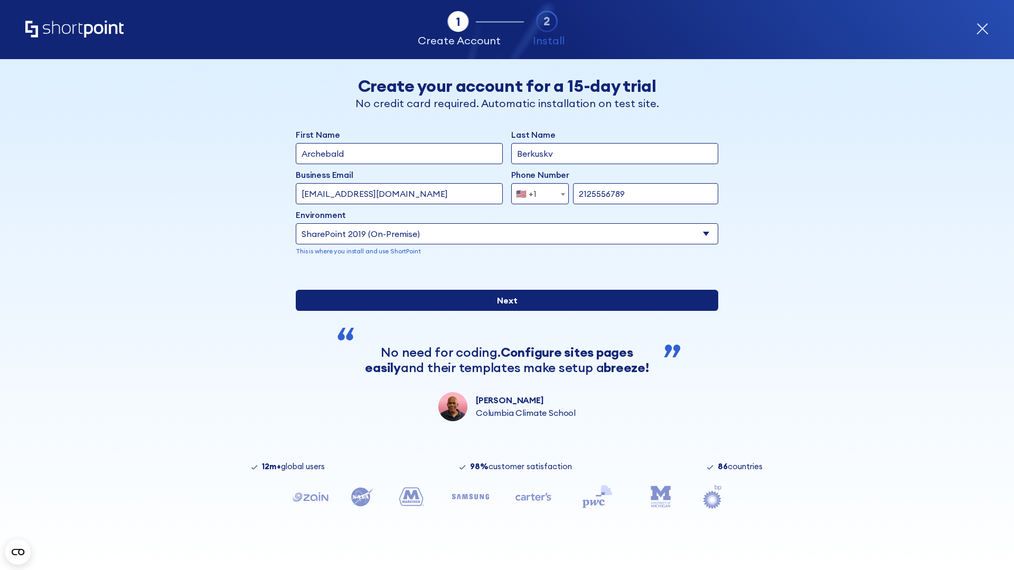
type input "[URL][DOMAIN_NAME]"
click at [503, 353] on div "First Name Archebald Last Name Berkuskv Business Email Invalid Email Address te…" at bounding box center [507, 274] width 423 height 293
click at [503, 311] on input "Next" at bounding box center [507, 300] width 423 height 21
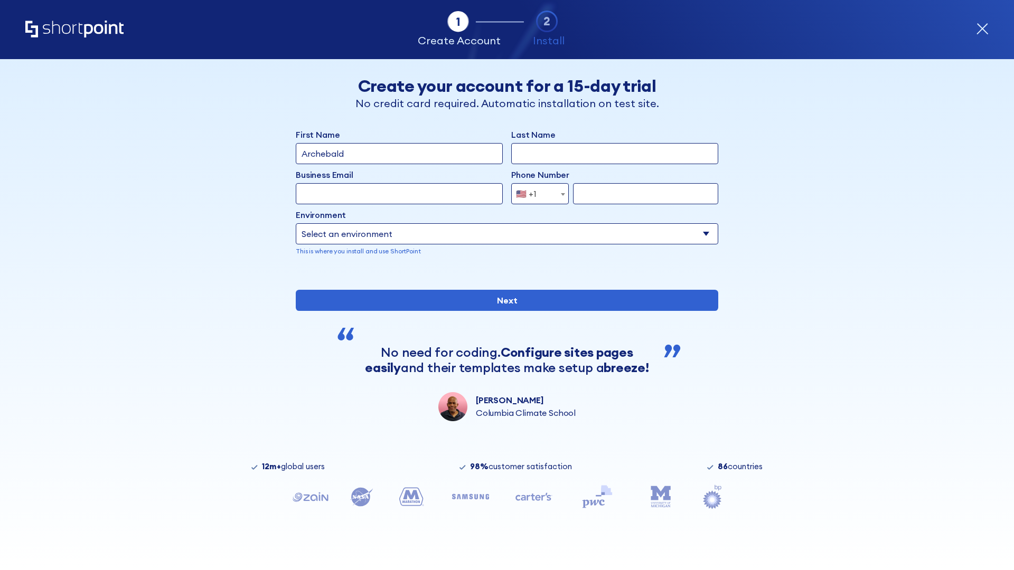
type input "Archebald"
type input "Berkuskv"
type input "[EMAIL_ADDRESS][DOMAIN_NAME]"
type input "2125556789"
select select "SharePoint 2019 (On-Premise)"
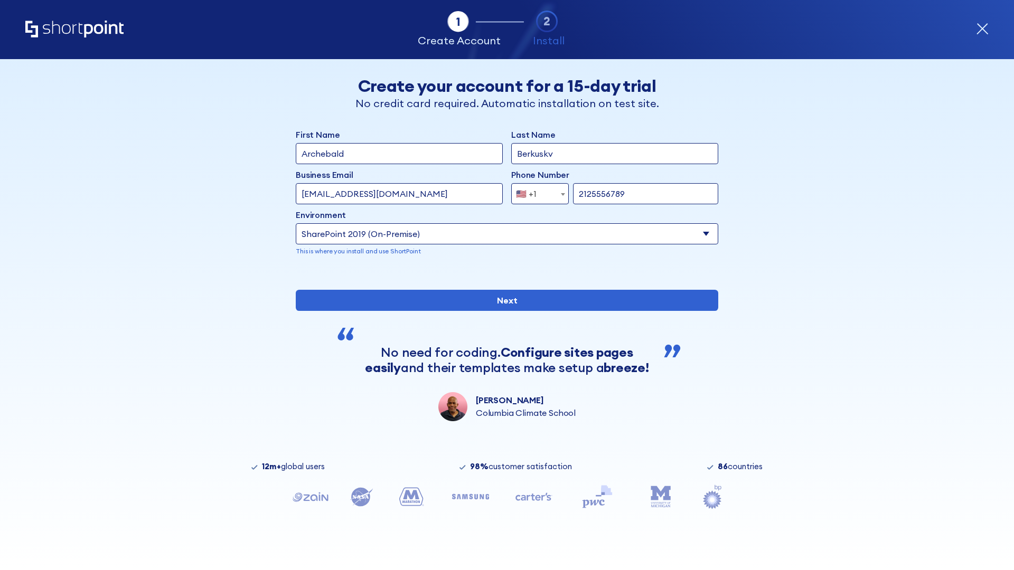
type input "2125556789"
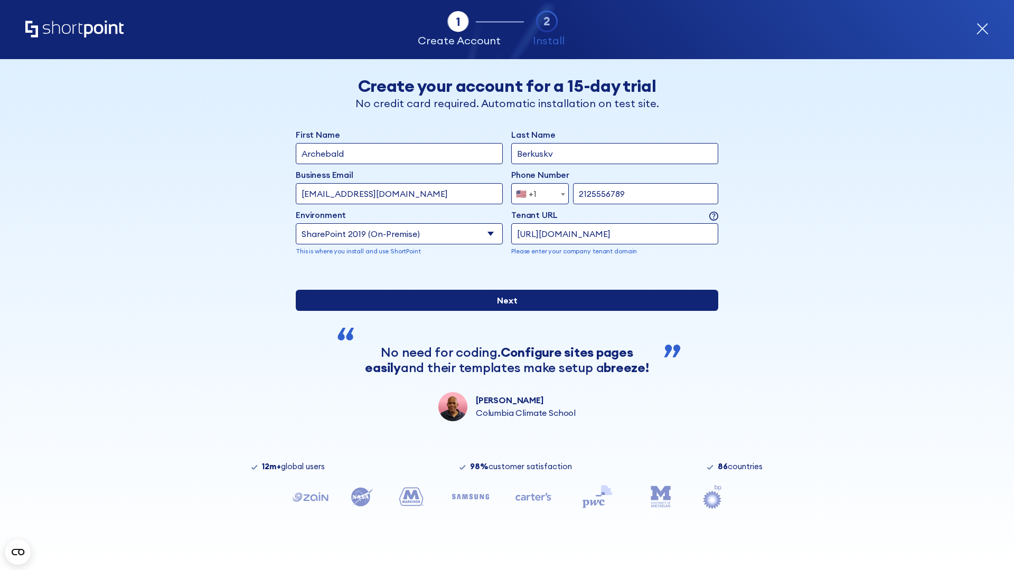
type input "https://yzrtre3nv.sharepoint.com"
click at [503, 350] on div "First Name Archebald Last Name Berkuskv Business Email Invalid Email Address [E…" at bounding box center [507, 274] width 423 height 293
click at [503, 311] on input "Next" at bounding box center [507, 300] width 423 height 21
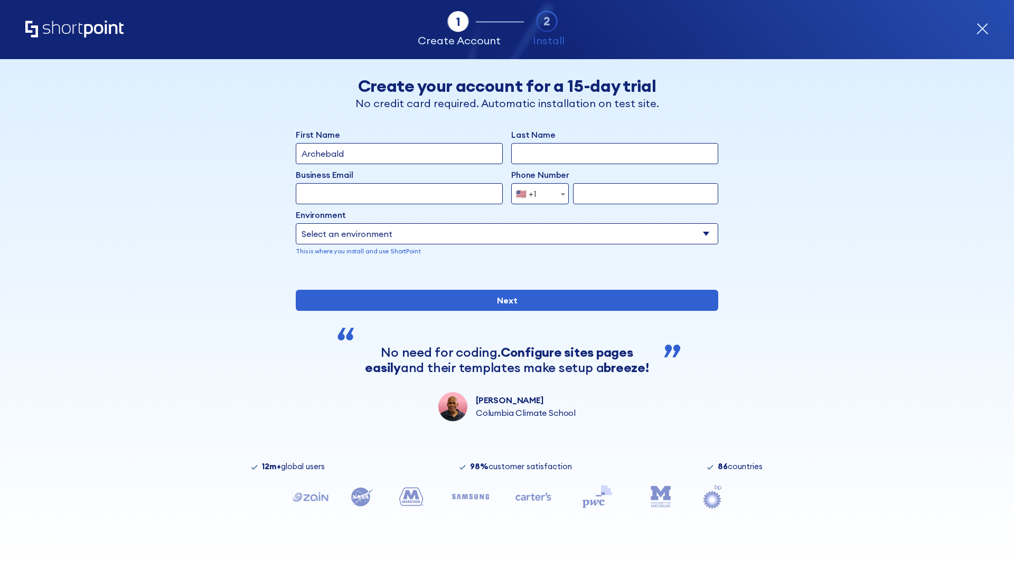
type input "Archebald"
type input "Berkuskv"
type input "[EMAIL_ADDRESS][DOMAIN_NAME]"
type input "2125556789"
select select "SharePoint 2019 (On-Premise)"
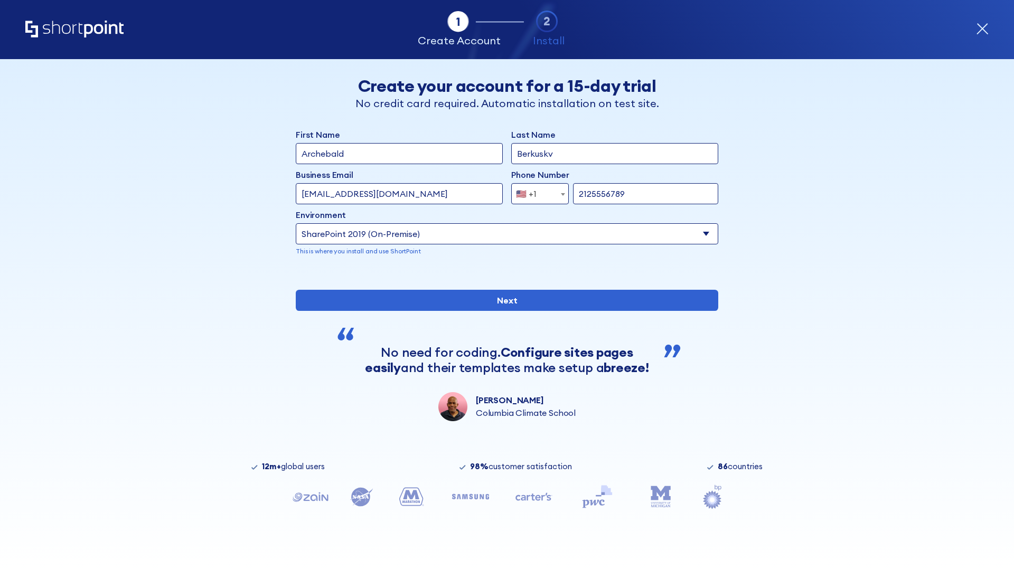
type input "2125556789"
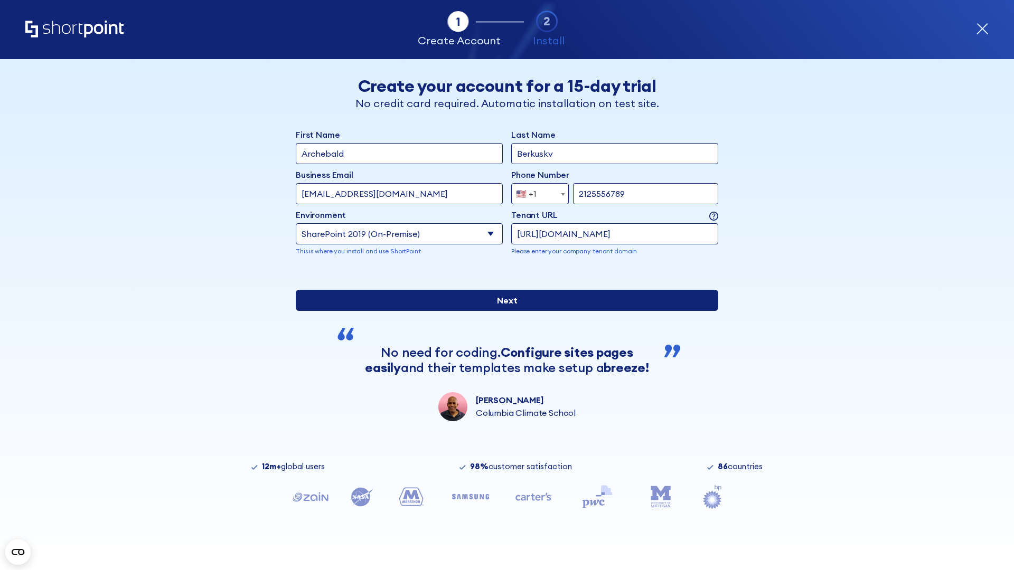
type input "https://project.sharepoint.cn"
click at [503, 351] on div "First Name Archebald Last Name Berkuskv Business Email Invalid Email Address te…" at bounding box center [507, 274] width 423 height 293
click at [503, 311] on input "Next" at bounding box center [507, 300] width 423 height 21
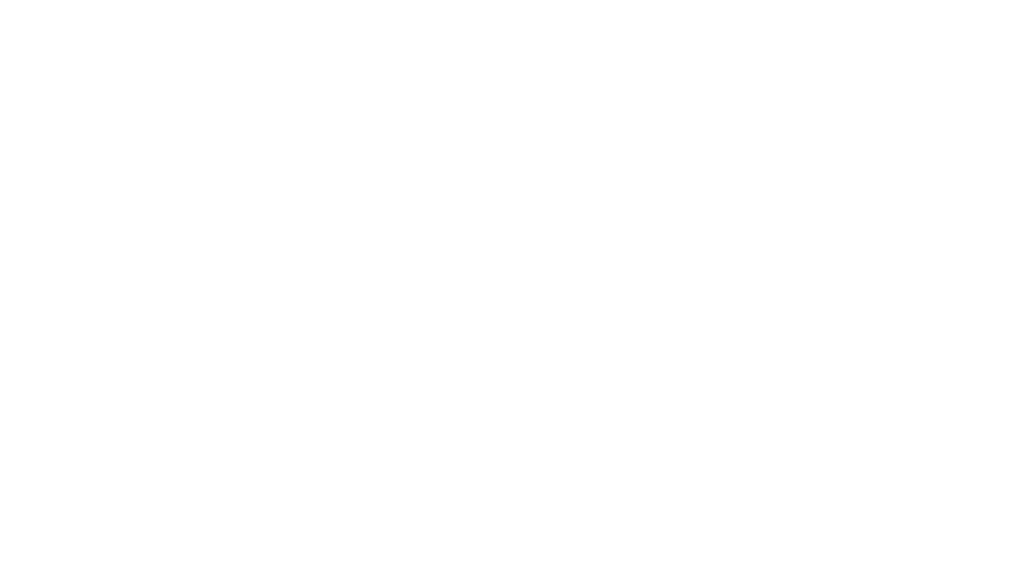
type input "Archebald"
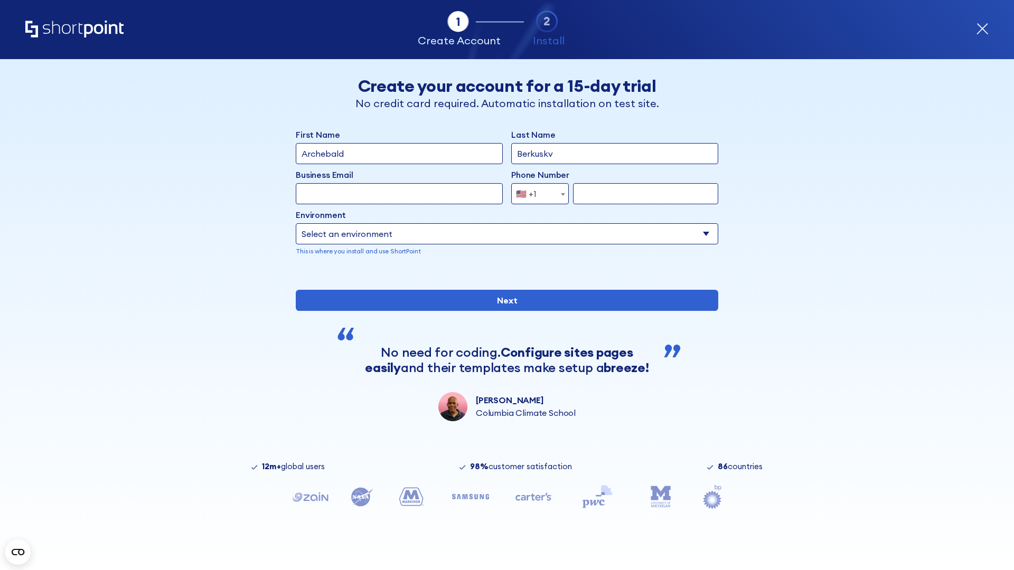
type input "Berkuskv"
type input "[EMAIL_ADDRESS][DOMAIN_NAME]"
type input "2125556789"
select select "SharePoint 2019 (On-Premise)"
type input "2125556789"
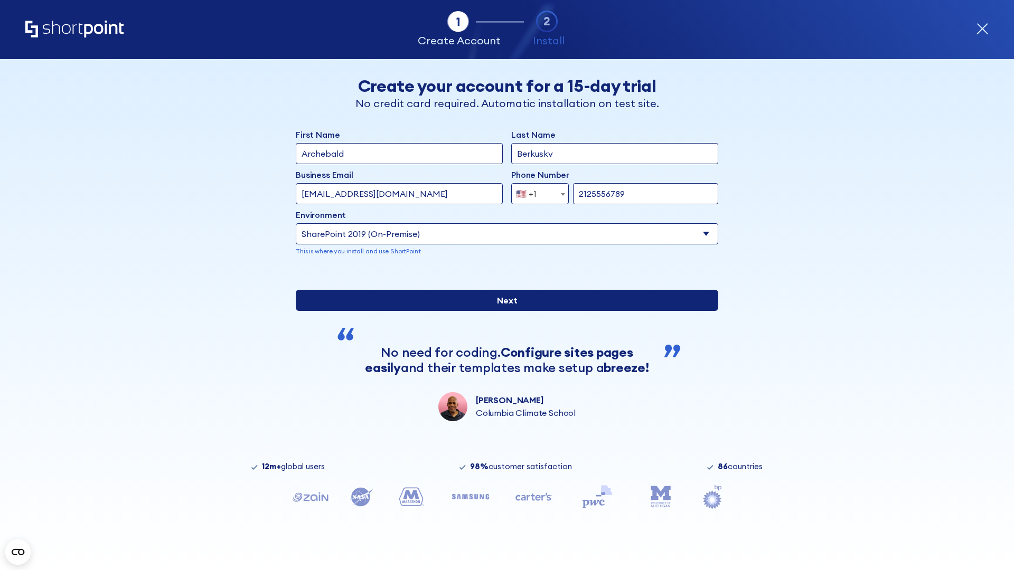
type input "https://intranet.sharepoint.de"
click at [503, 350] on div "First Name Archebald Last Name Berkuskv Business Email Invalid Email Address [E…" at bounding box center [507, 274] width 423 height 293
click at [503, 311] on input "Next" at bounding box center [507, 300] width 423 height 21
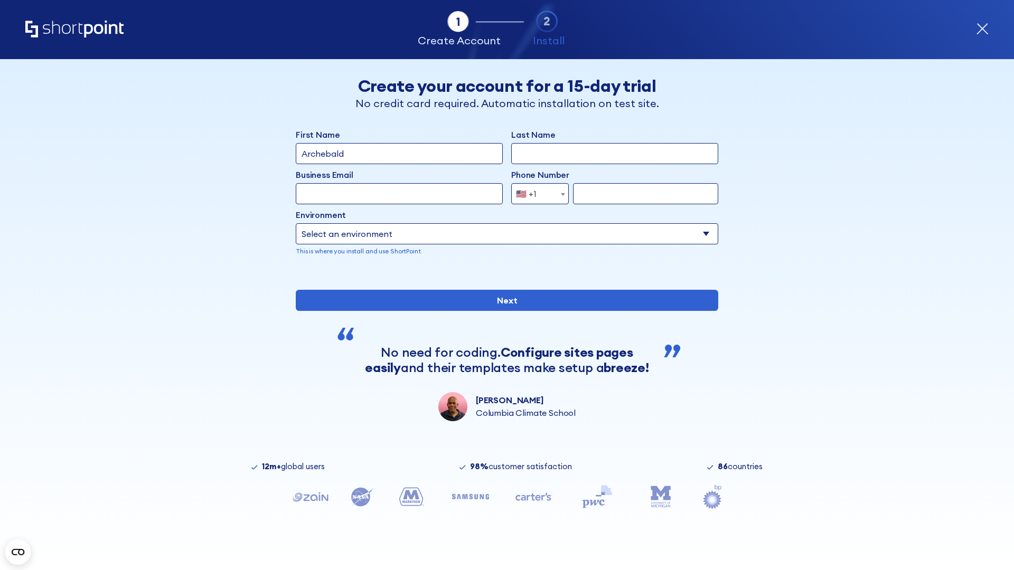
type input "Archebald"
type input "Berkuskv"
type input "[EMAIL_ADDRESS][DOMAIN_NAME]"
type input "2125556789"
select select "SharePoint 2019 (On-Premise)"
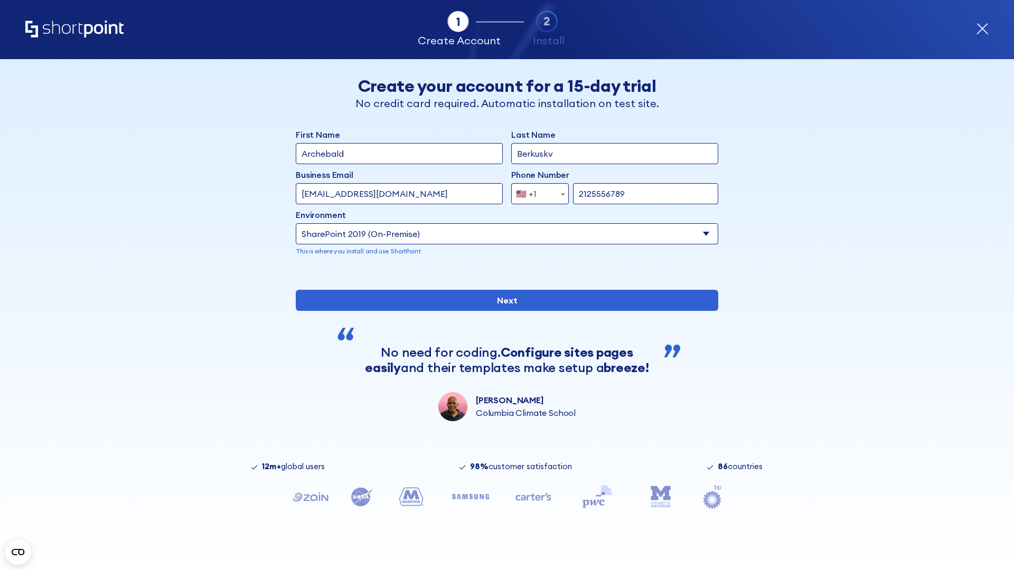
type input "2125556789"
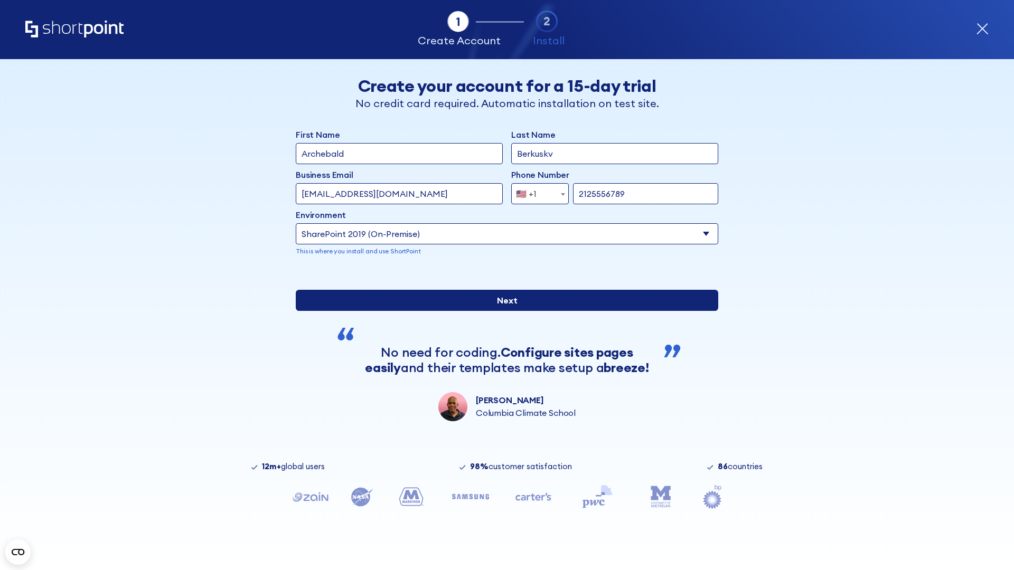
type input "[URL][DOMAIN_NAME]"
click at [503, 357] on div "First Name Archebald Last Name Berkuskv Business Email Invalid Email Address [E…" at bounding box center [507, 274] width 423 height 293
click at [503, 311] on input "Next" at bounding box center [507, 300] width 423 height 21
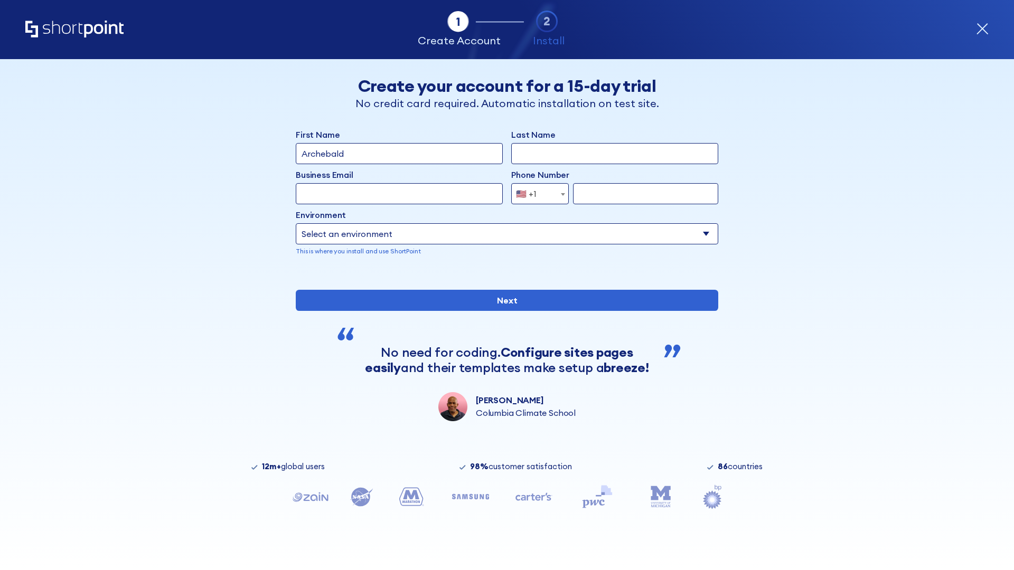
type input "Archebald"
type input "Berkuskv"
type input "[EMAIL_ADDRESS][DOMAIN_NAME]"
type input "2125556789"
select select "SharePoint 2019 (On-Premise)"
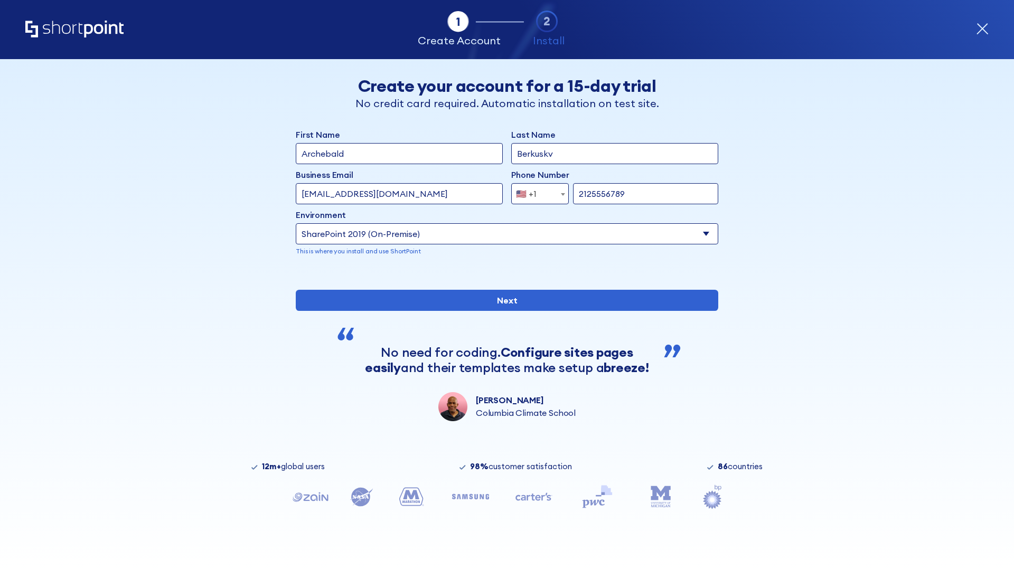
type input "2125556789"
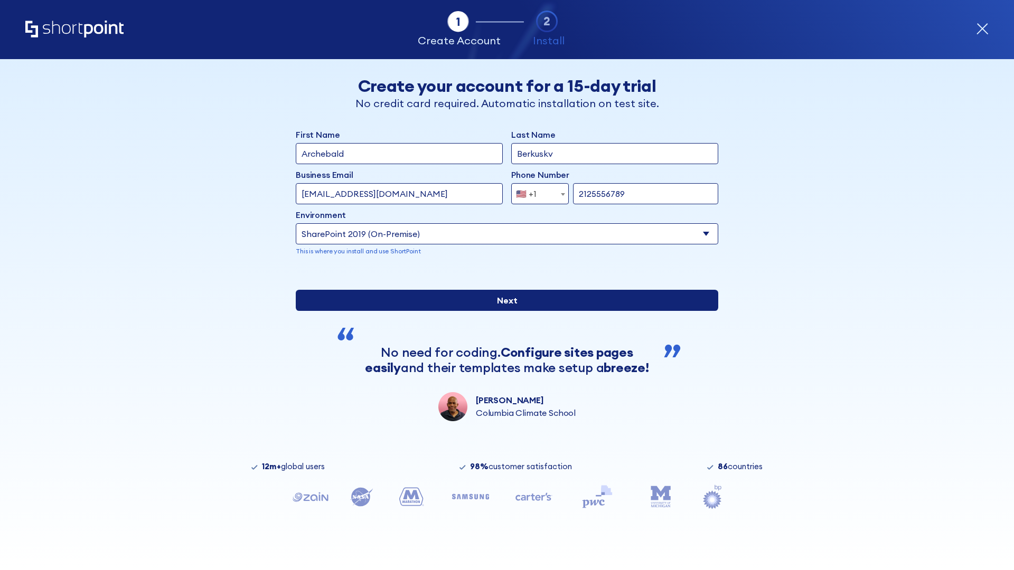
type input "https://alpha.sharepoint-mil.us"
click at [503, 311] on input "Next" at bounding box center [507, 300] width 423 height 21
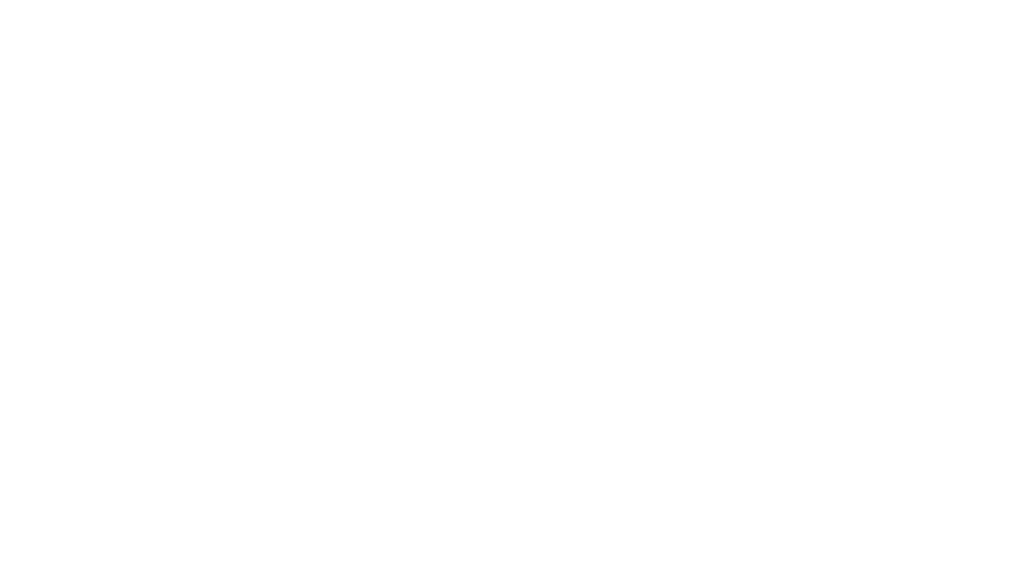
type input "Archebald"
type input "Berkuskv"
type input "[EMAIL_ADDRESS][DOMAIN_NAME]"
type input "2125556789"
select select "SharePoint 2019 (On-Premise)"
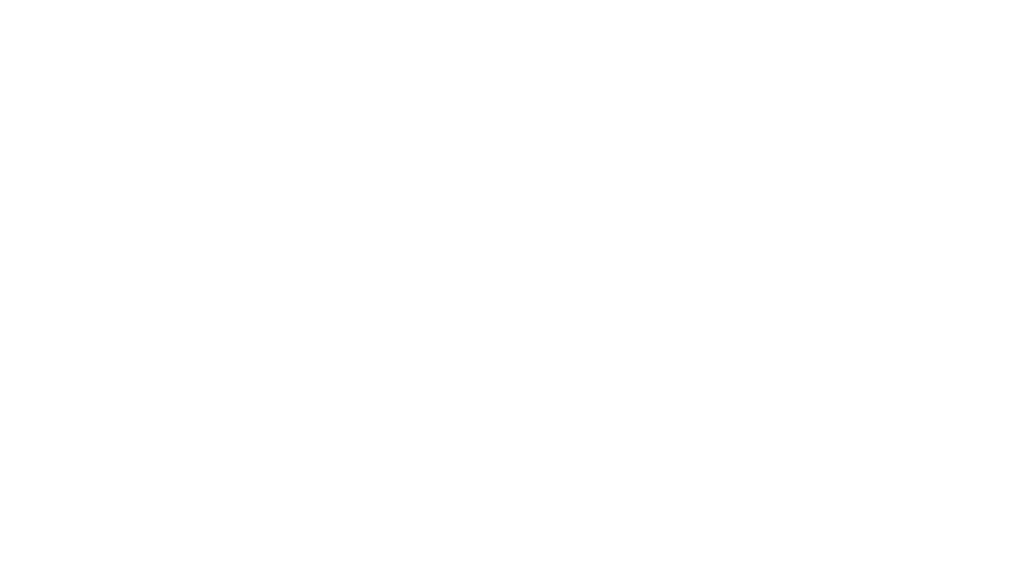
type input "2125556789"
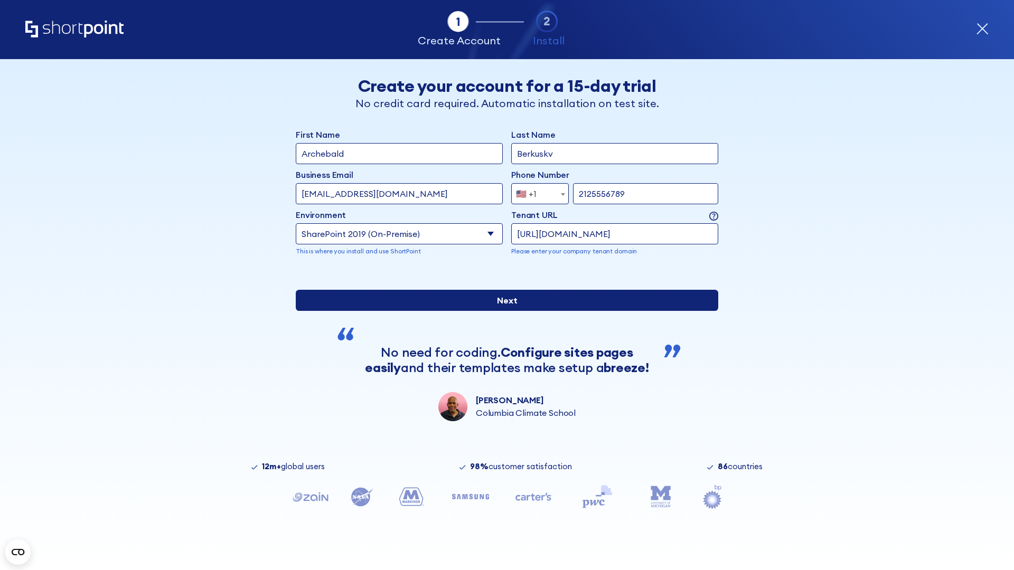
type input "https://team.dps.mil"
click at [503, 376] on div "First Name Archebald Last Name Berkuskv Business Email Invalid Email Address te…" at bounding box center [507, 274] width 423 height 293
click at [503, 311] on input "Next" at bounding box center [507, 300] width 423 height 21
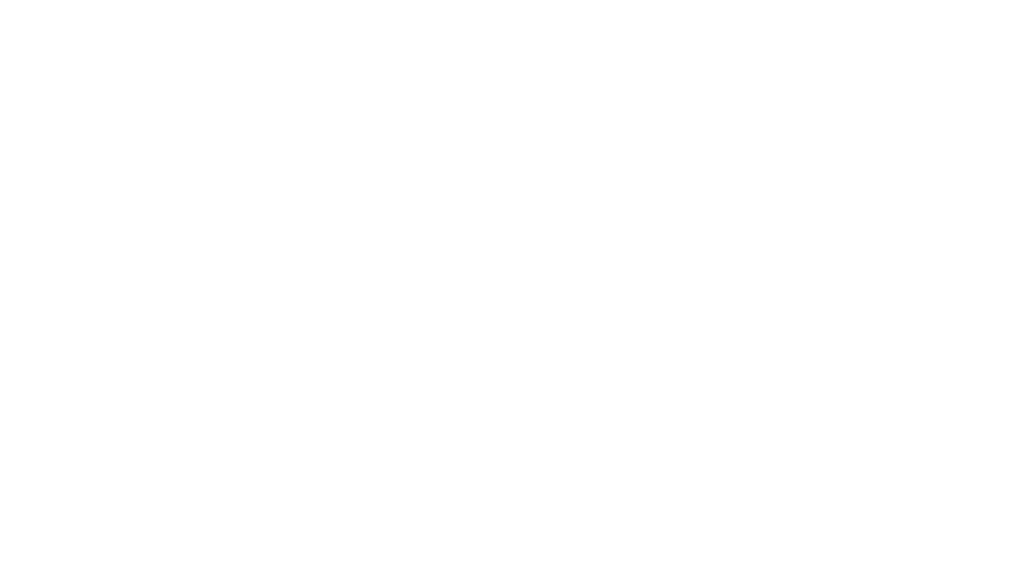
type input "Archebald"
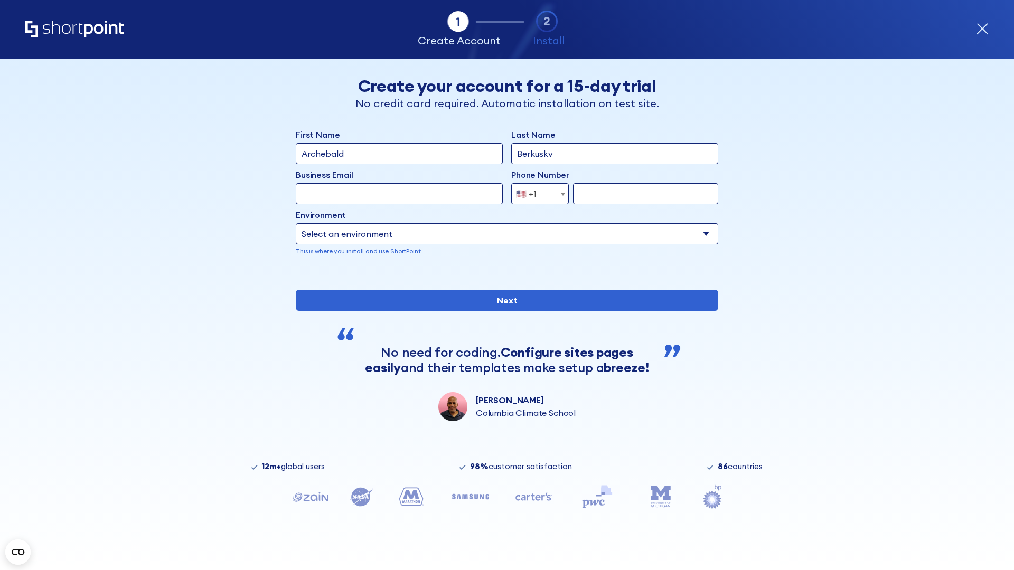
type input "Berkuskv"
type input "[EMAIL_ADDRESS][DOMAIN_NAME]"
type input "2125556789"
select select "SharePoint 2016 (On-Premise)"
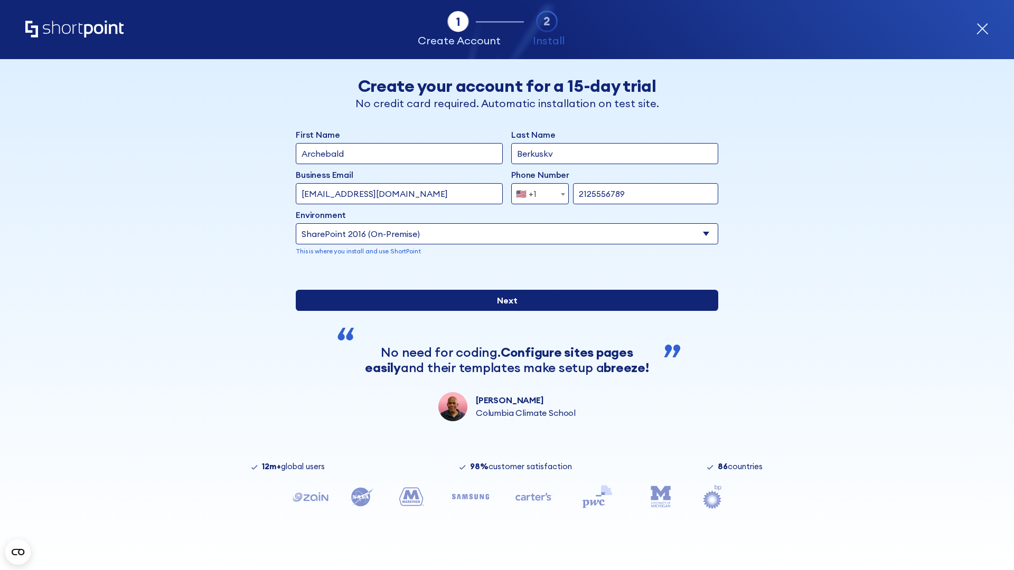
type input "2125556789"
click at [503, 365] on div "First Name Archebald Last Name Berkuskv Business Email Invalid Email Address te…" at bounding box center [507, 274] width 423 height 293
click at [503, 311] on input "Next" at bounding box center [507, 300] width 423 height 21
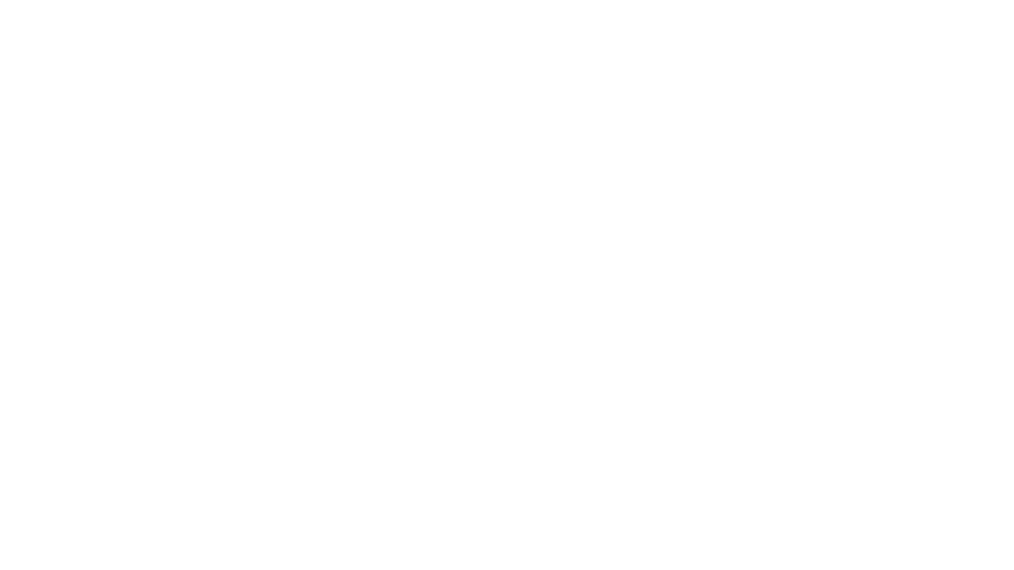
type input "Archebald"
type input "Berkuskv"
type input "[EMAIL_ADDRESS][DOMAIN_NAME]"
type input "2125556789"
select select "SharePoint 2013 (On-Premise)"
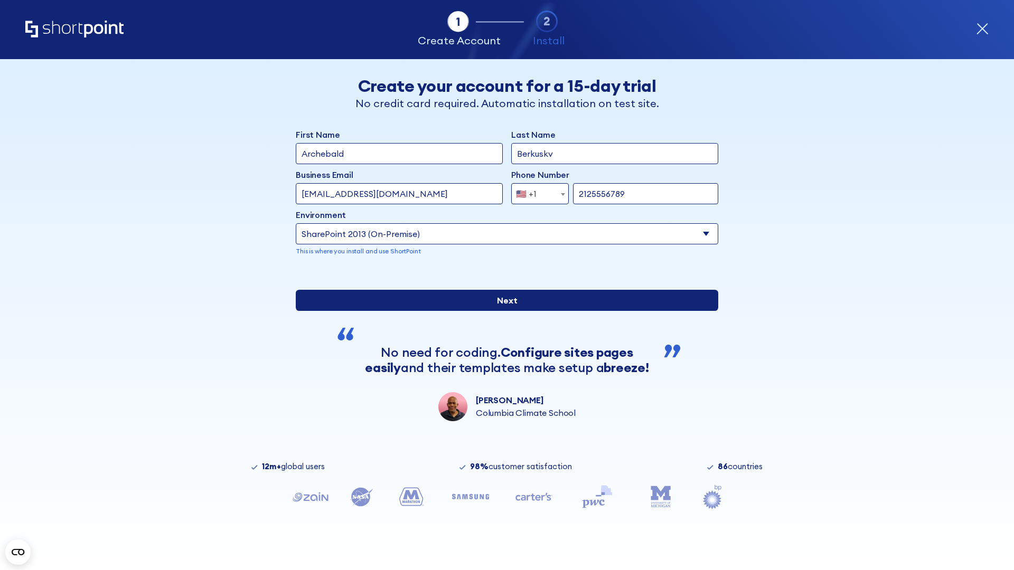
type input "2125556789"
click at [503, 370] on div "First Name Archebald Last Name Berkuskv Business Email Invalid Email Address [E…" at bounding box center [507, 274] width 423 height 293
click at [503, 311] on input "Next" at bounding box center [507, 300] width 423 height 21
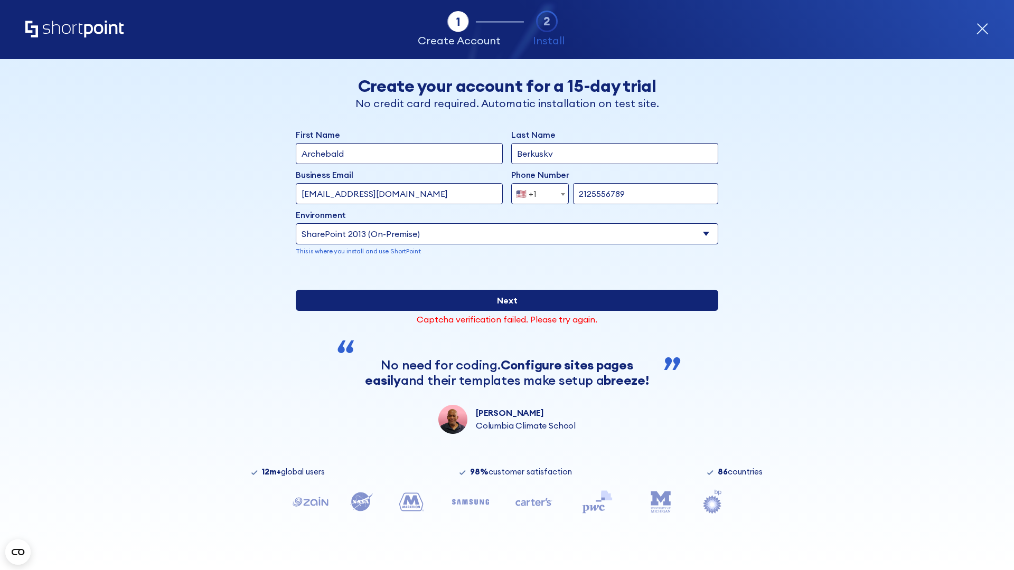
click at [503, 311] on input "Next" at bounding box center [507, 300] width 423 height 21
